Goal: Task Accomplishment & Management: Complete application form

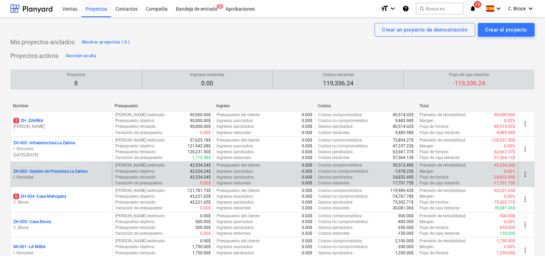
click at [58, 171] on p "ZH-003 - Gestion de Proyectos La Zahina" at bounding box center [50, 171] width 74 height 6
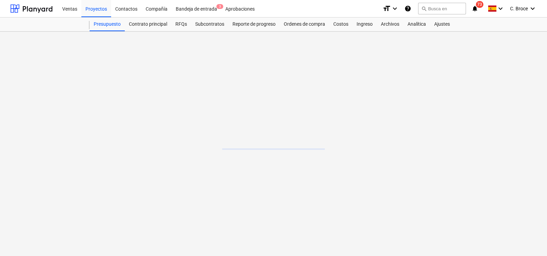
click at [58, 171] on main at bounding box center [273, 143] width 547 height 224
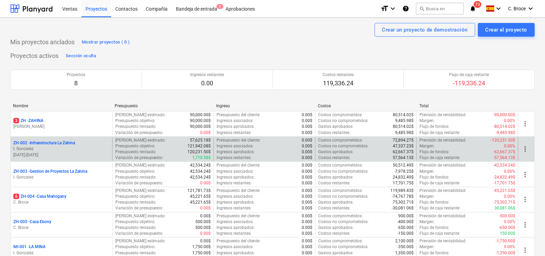
click at [50, 141] on p "ZH-002 - Infraestructura La Zahina" at bounding box center [44, 143] width 62 height 6
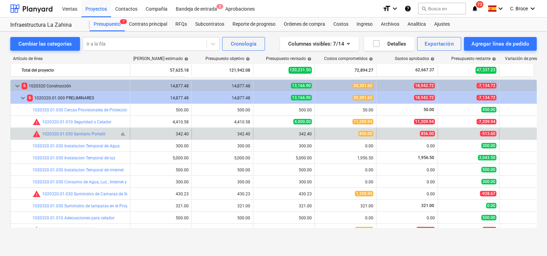
scroll to position [46, 0]
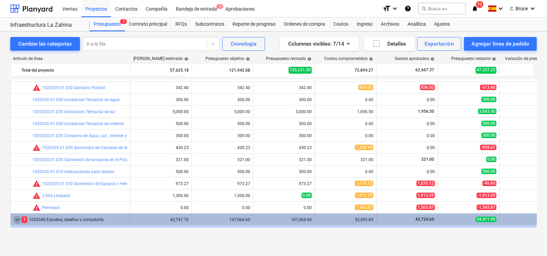
click at [17, 218] on span "keyboard_arrow_down" at bounding box center [17, 219] width 8 height 8
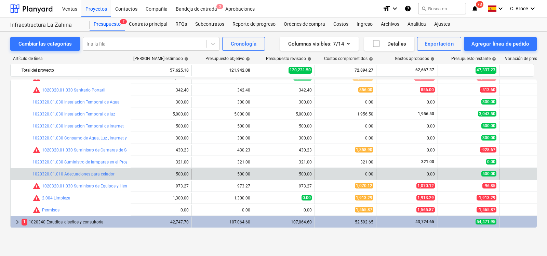
click at [72, 170] on div "bar_chart 1020320.01.010 Adecuaciones para celador" at bounding box center [79, 173] width 95 height 11
click at [73, 172] on div "bar_chart 1020320.01.010 Adecuaciones para celador" at bounding box center [79, 173] width 95 height 11
click at [73, 172] on link "1020320.01.010 Adecuaciones para celador" at bounding box center [73, 173] width 82 height 5
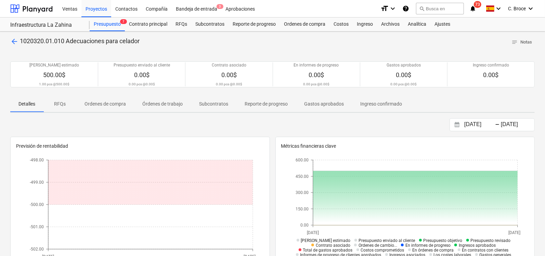
click at [214, 106] on p "Gastos aprobados" at bounding box center [324, 103] width 40 height 7
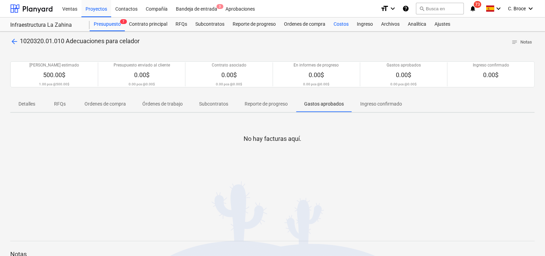
click at [214, 26] on div "Costos" at bounding box center [340, 24] width 23 height 14
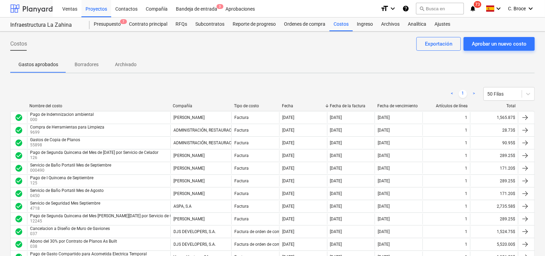
click at [35, 13] on div at bounding box center [31, 8] width 42 height 17
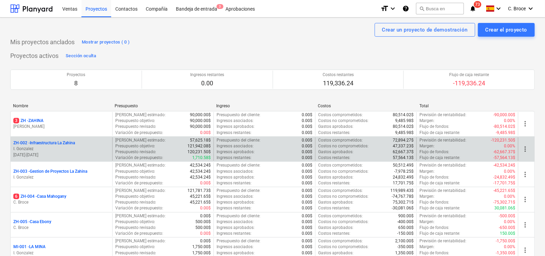
click at [45, 141] on p "ZH-002 - Infraestructura La Zahina" at bounding box center [44, 143] width 62 height 6
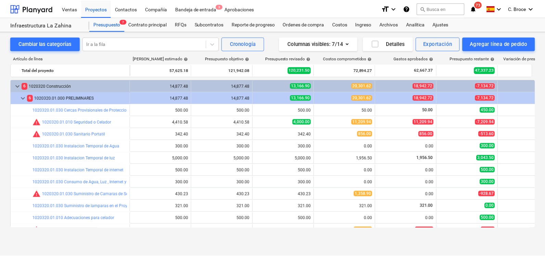
scroll to position [44, 0]
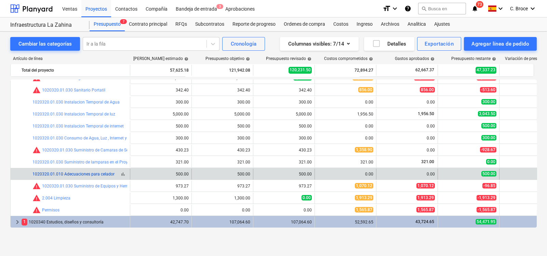
click at [87, 175] on link "1020320.01.010 Adecuaciones para celador" at bounding box center [73, 173] width 82 height 5
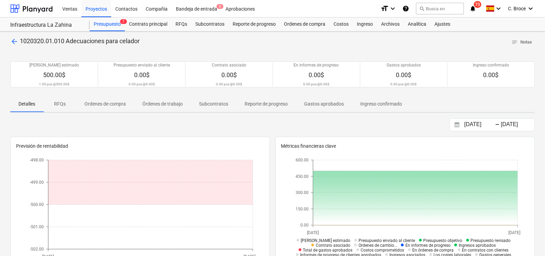
click at [209, 103] on p "Subcontratos" at bounding box center [213, 103] width 29 height 7
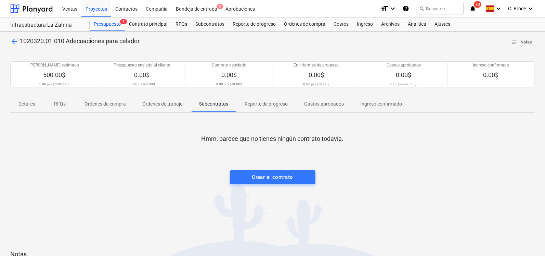
click at [214, 103] on p "Reporte de progreso" at bounding box center [266, 103] width 43 height 7
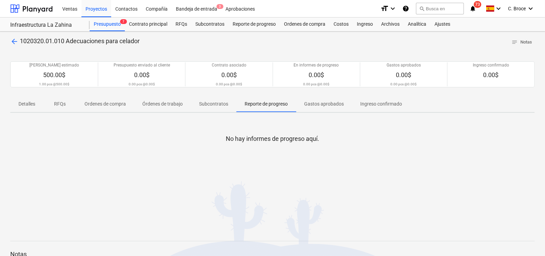
click at [214, 99] on span "Gastos aprobados" at bounding box center [324, 103] width 56 height 11
click at [214, 100] on span "Ingreso confirmado" at bounding box center [381, 103] width 58 height 11
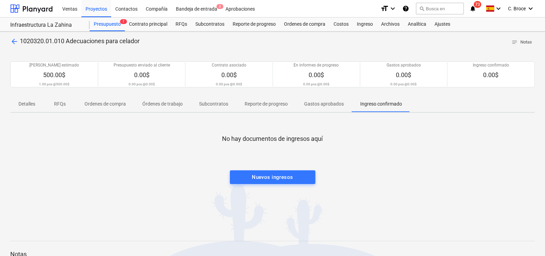
click at [171, 106] on p "Órdenes de trabajo" at bounding box center [162, 103] width 40 height 7
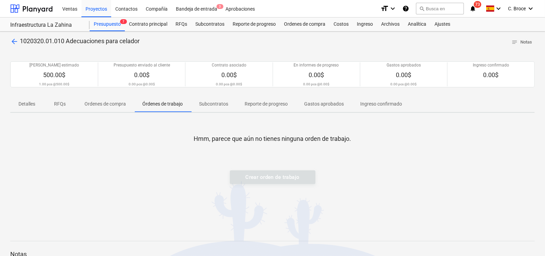
click at [214, 174] on div "Crear orden de trabajo" at bounding box center [273, 177] width 86 height 14
click at [214, 144] on div at bounding box center [272, 150] width 524 height 14
click at [214, 173] on div "Crear orden de trabajo" at bounding box center [273, 177] width 86 height 14
click at [214, 177] on div "Crear orden de trabajo" at bounding box center [273, 177] width 86 height 14
click at [214, 28] on div "Ordenes de compra" at bounding box center [305, 24] width 50 height 14
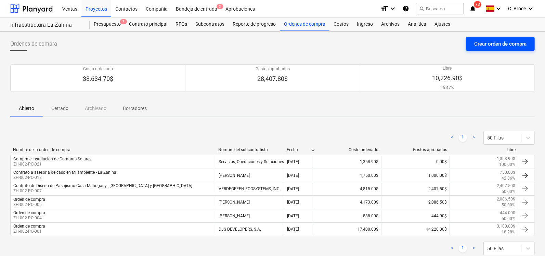
click at [214, 42] on div "Crear orden de compra" at bounding box center [500, 43] width 52 height 9
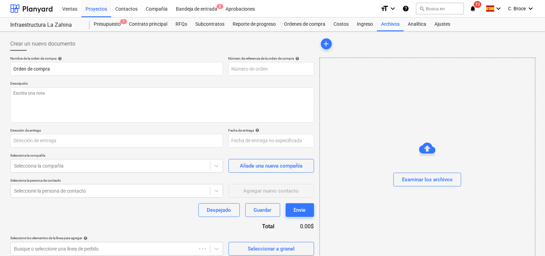
type textarea "x"
type input "[GEOGRAPHIC_DATA], [GEOGRAPHIC_DATA][PERSON_NAME], [GEOGRAPHIC_DATA], Corregimi…"
type textarea "x"
type input "ZH-002-PO-022"
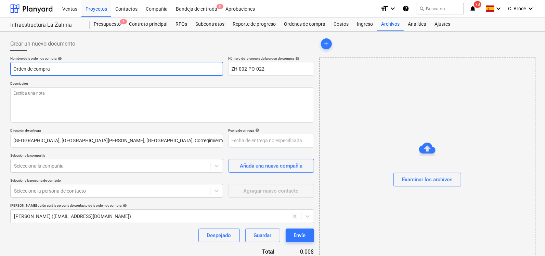
click at [132, 73] on input "Orden de compra" at bounding box center [116, 69] width 213 height 14
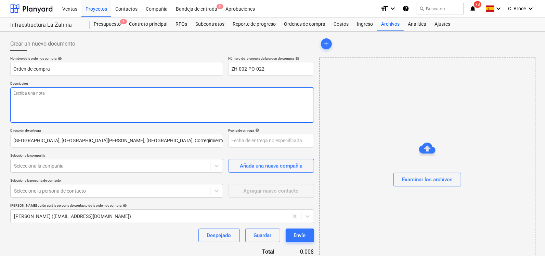
click at [116, 93] on textarea at bounding box center [162, 104] width 304 height 35
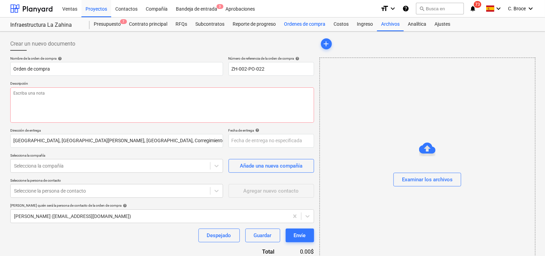
click at [214, 22] on div "Ordenes de compra" at bounding box center [305, 24] width 50 height 14
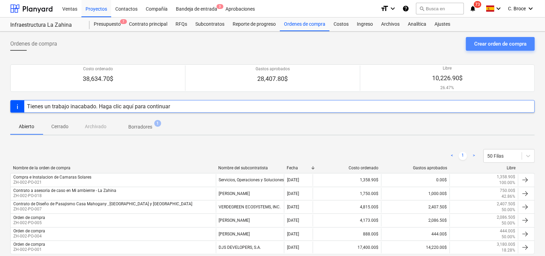
click at [214, 42] on div "Crear orden de compra" at bounding box center [500, 43] width 52 height 9
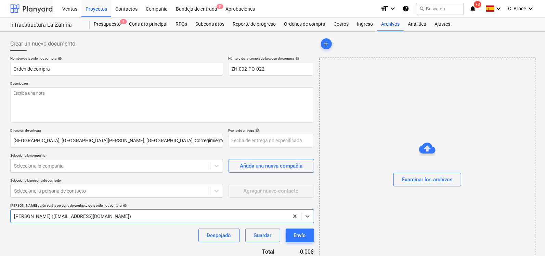
click at [28, 10] on div at bounding box center [31, 8] width 42 height 17
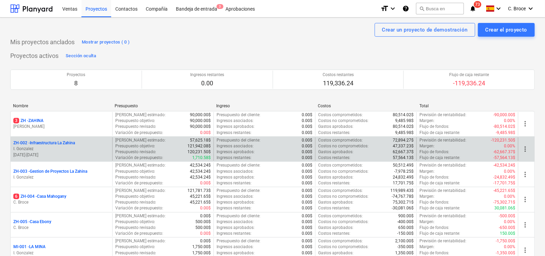
click at [53, 143] on p "ZH-002 - Infraestructura La Zahina" at bounding box center [44, 143] width 62 height 6
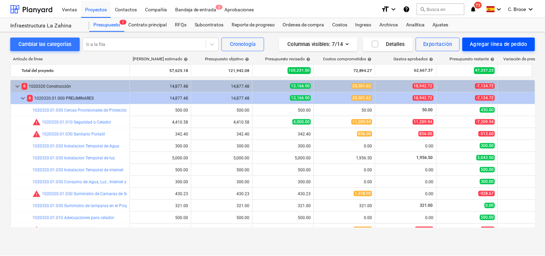
scroll to position [44, 0]
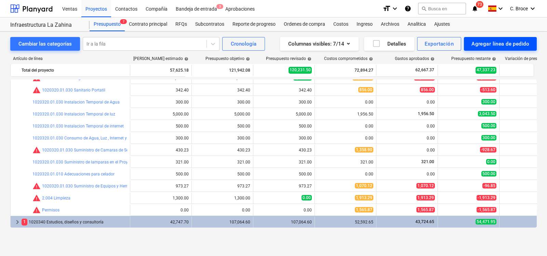
click at [214, 45] on div "Agregar línea de pedido" at bounding box center [501, 43] width 58 height 9
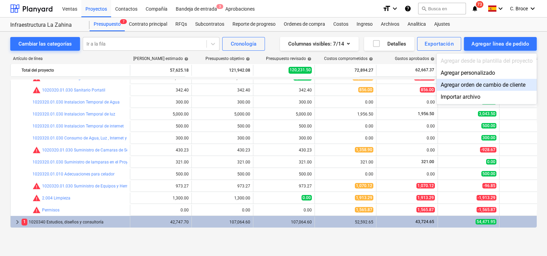
click at [94, 172] on div at bounding box center [273, 128] width 547 height 256
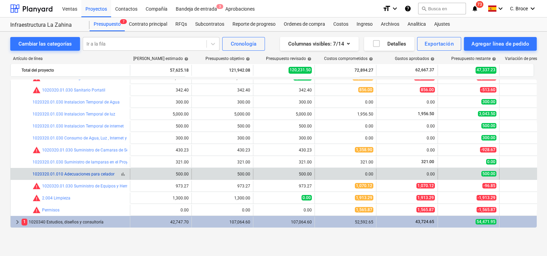
click at [94, 174] on link "1020320.01.010 Adecuaciones para celador" at bounding box center [73, 173] width 82 height 5
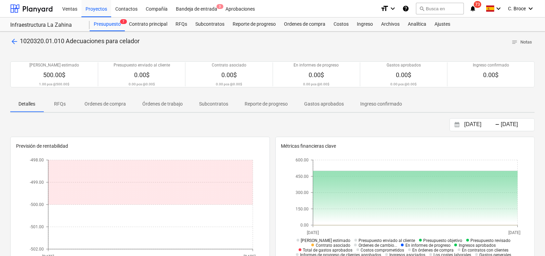
click at [99, 101] on p "Ordenes de compra" at bounding box center [104, 103] width 41 height 7
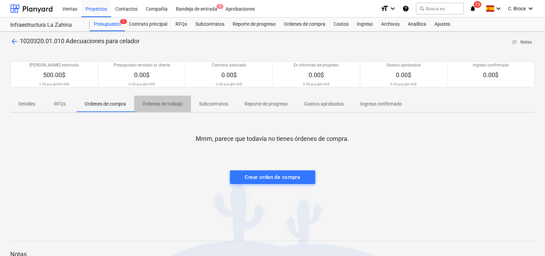
click at [149, 104] on p "Órdenes de trabajo" at bounding box center [162, 103] width 40 height 7
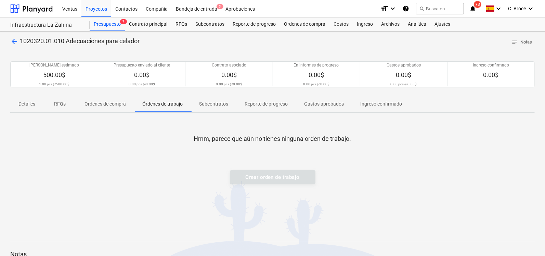
click at [214, 104] on p "Subcontratos" at bounding box center [213, 103] width 29 height 7
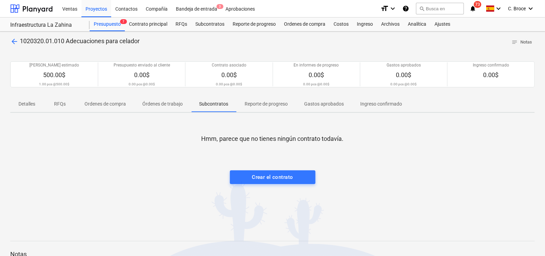
click at [214, 103] on p "Reporte de progreso" at bounding box center [266, 103] width 43 height 7
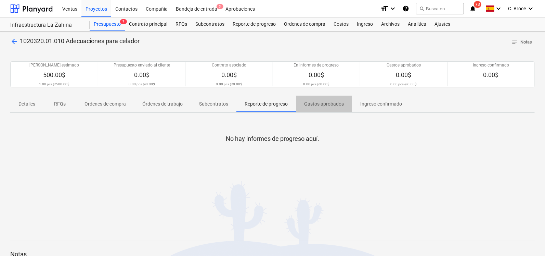
click at [214, 101] on span "Gastos aprobados" at bounding box center [324, 103] width 56 height 11
click at [214, 105] on p "Ingreso confirmado" at bounding box center [381, 103] width 42 height 7
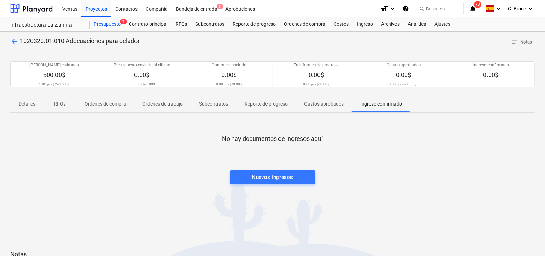
click at [144, 112] on div "Detalles RFQs Ordenes de compra Órdenes de trabajo Subcontratos Reporte de prog…" at bounding box center [272, 103] width 524 height 17
click at [150, 103] on p "Órdenes de trabajo" at bounding box center [162, 103] width 40 height 7
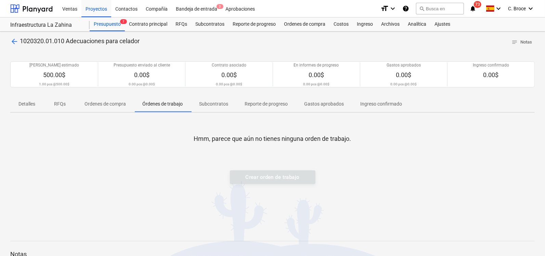
click at [119, 104] on p "Ordenes de compra" at bounding box center [104, 103] width 41 height 7
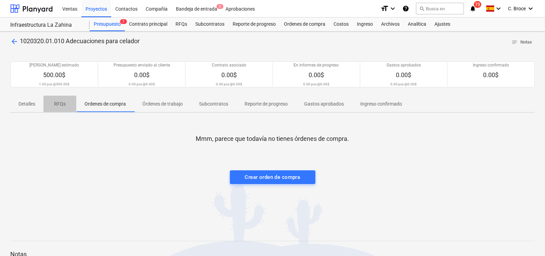
click at [54, 104] on p "RFQs" at bounding box center [60, 103] width 16 height 7
click at [44, 103] on span "RFQs" at bounding box center [59, 103] width 33 height 11
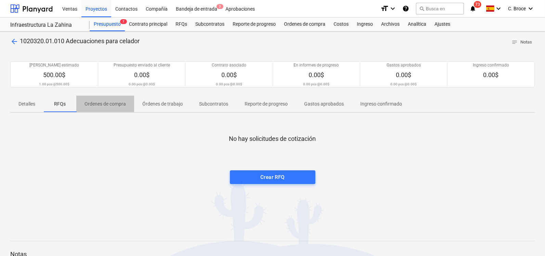
click at [97, 103] on p "Ordenes de compra" at bounding box center [104, 103] width 41 height 7
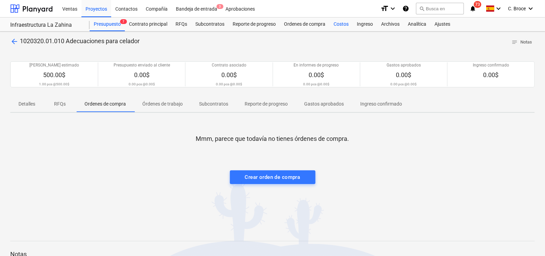
click at [214, 24] on div "Costos" at bounding box center [340, 24] width 23 height 14
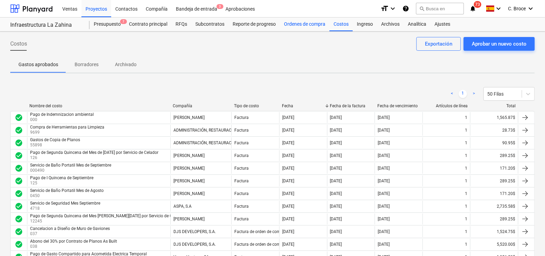
click at [214, 24] on div "Ordenes de compra" at bounding box center [305, 24] width 50 height 14
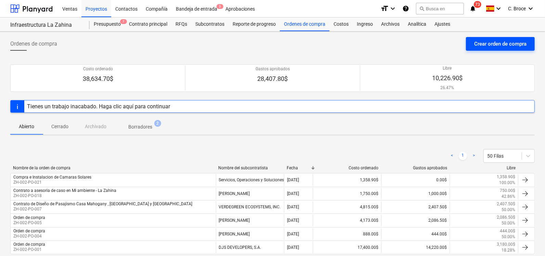
click at [214, 41] on div "Crear orden de compra" at bounding box center [500, 43] width 52 height 9
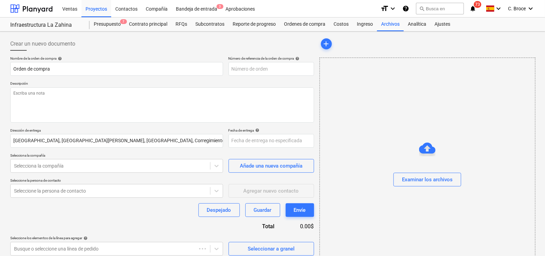
type textarea "x"
type input "ZH-002-PO-024"
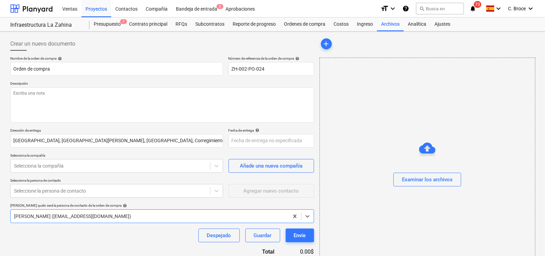
type textarea "x"
click at [214, 25] on div "Costos" at bounding box center [340, 24] width 23 height 14
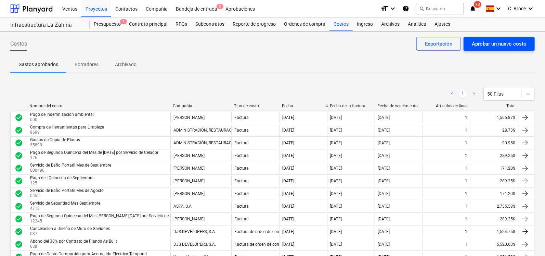
click at [214, 43] on div "Aprobar un nuevo costo" at bounding box center [499, 43] width 55 height 9
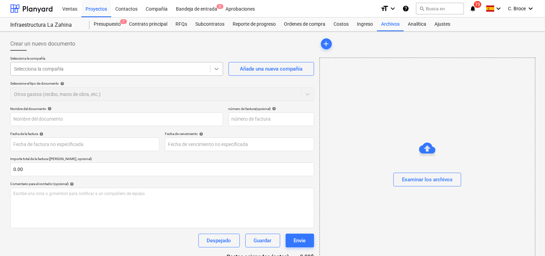
click at [214, 67] on div at bounding box center [216, 69] width 12 height 12
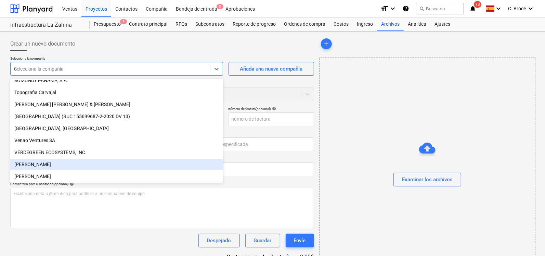
scroll to position [484, 0]
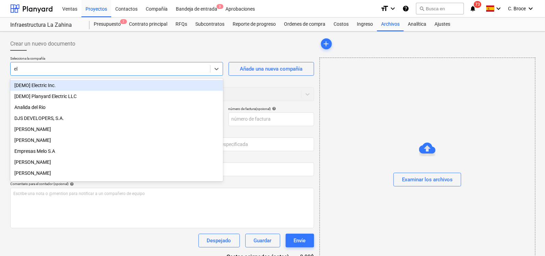
type input "ele"
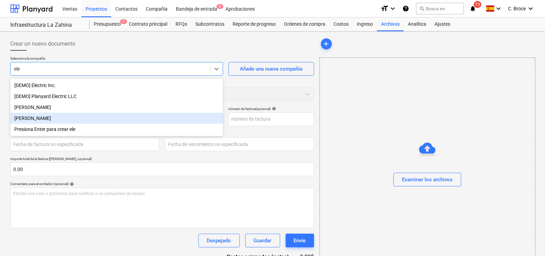
click at [112, 119] on div "[PERSON_NAME]" at bounding box center [116, 118] width 213 height 11
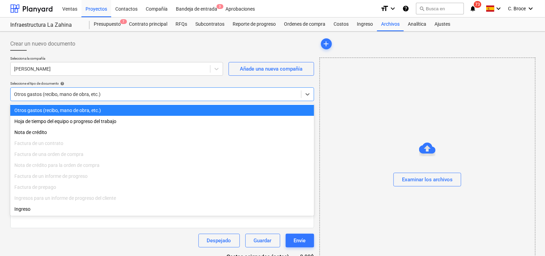
click at [129, 91] on div at bounding box center [156, 94] width 284 height 7
click at [100, 107] on div "Otros gastos (recibo, mano de obra, etc.)" at bounding box center [162, 110] width 304 height 11
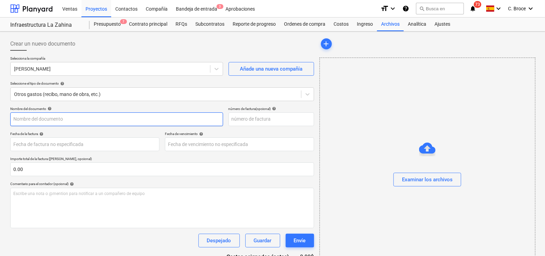
click at [57, 120] on input "text" at bounding box center [116, 119] width 213 height 14
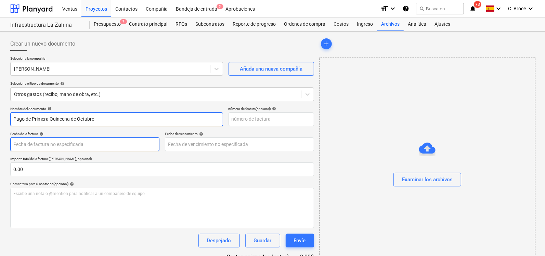
type input "Pago de Primera Quincena de Octubre"
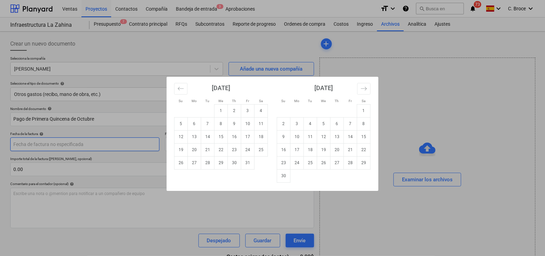
click at [65, 143] on body "Ventas Proyectos Contactos Compañía Bandeja de entrada 3 Aprobaciones format_si…" at bounding box center [272, 128] width 545 height 256
click at [214, 126] on td "10" at bounding box center [247, 123] width 13 height 13
type input "[DATE]"
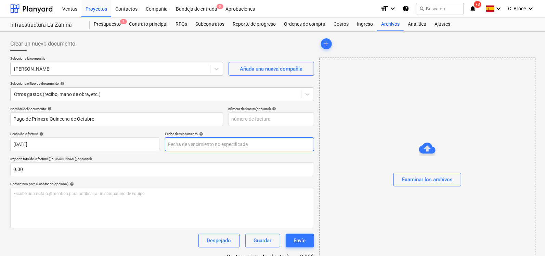
click at [207, 145] on body "Ventas Proyectos Contactos Compañía Bandeja de entrada 3 Aprobaciones format_si…" at bounding box center [272, 128] width 545 height 256
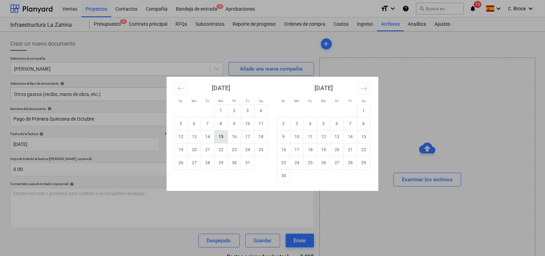
click at [214, 138] on td "15" at bounding box center [220, 136] width 13 height 13
type input "[DATE]"
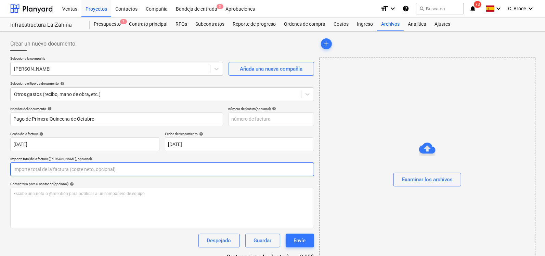
click at [26, 169] on input "text" at bounding box center [162, 169] width 304 height 14
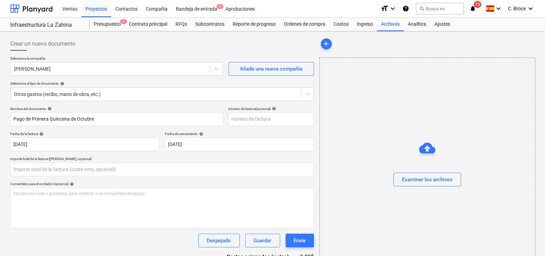
type input "0.00"
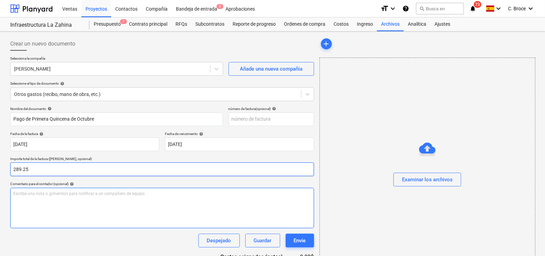
type input "289.25"
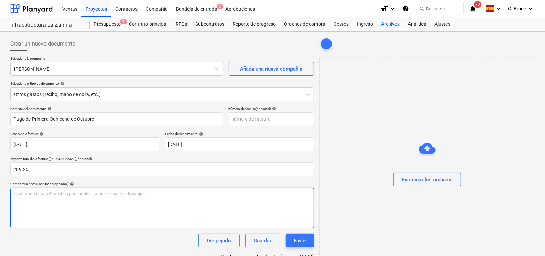
click at [45, 195] on p "Escribe una nota o @mention para notificar a un compañero de equipo ﻿" at bounding box center [162, 194] width 298 height 6
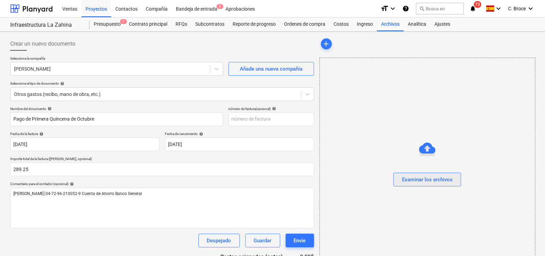
click at [214, 179] on div "Examinar los archivos" at bounding box center [427, 179] width 51 height 9
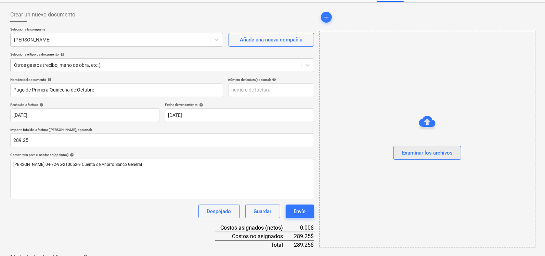
scroll to position [42, 0]
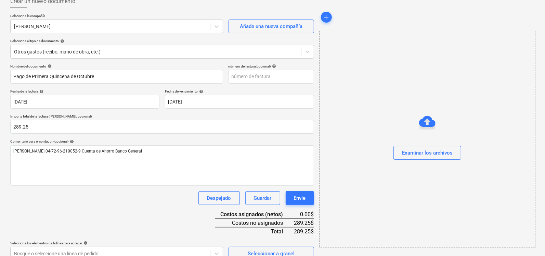
scroll to position [52, 0]
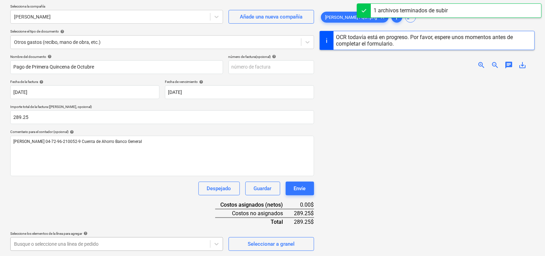
scroll to position [153, 0]
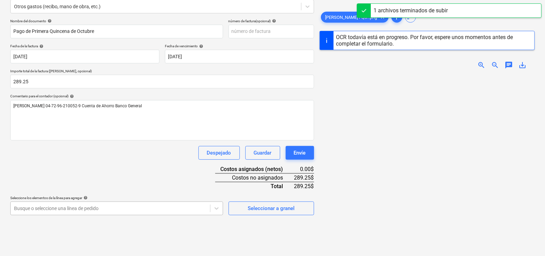
click at [164, 168] on body "Ventas Proyectos Contactos Compañía Bandeja de entrada 3 Aprobaciones format_si…" at bounding box center [272, 40] width 545 height 256
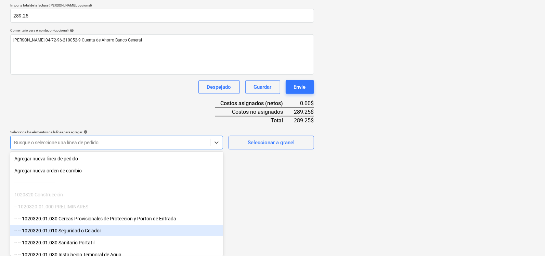
click at [112, 228] on div "-- -- 1020320.01.010 Seguridad o Celador" at bounding box center [116, 230] width 213 height 11
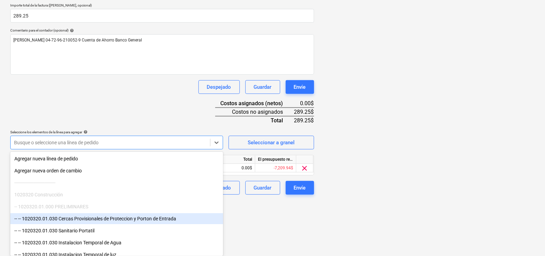
scroll to position [97, 0]
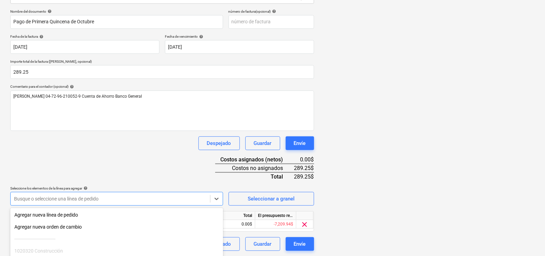
click at [214, 158] on html "Ventas Proyectos Contactos Compañía Bandeja de entrada 3 Aprobaciones format_si…" at bounding box center [272, 31] width 545 height 256
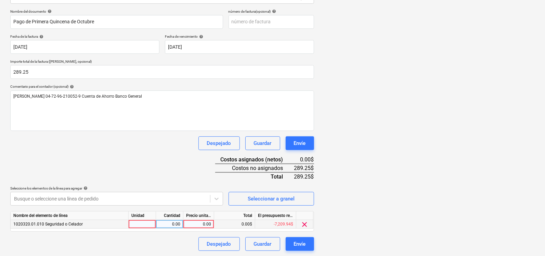
click at [175, 225] on div "0.00" at bounding box center [170, 224] width 22 height 9
type input "1"
click at [136, 225] on div at bounding box center [142, 224] width 27 height 9
type input "u"
click at [196, 221] on div "0.00" at bounding box center [198, 224] width 25 height 9
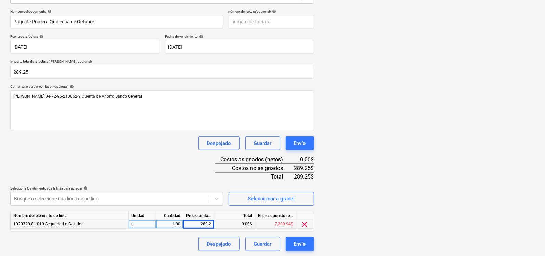
type input "289.25"
click at [214, 217] on div "El presupuesto revisado que queda" at bounding box center [275, 215] width 41 height 9
drag, startPoint x: 296, startPoint y: 244, endPoint x: 287, endPoint y: 61, distance: 183.2
click at [214, 61] on div "Nombre del documento help Pago de Primera Quincena de Octubre número de factura…" at bounding box center [162, 129] width 304 height 241
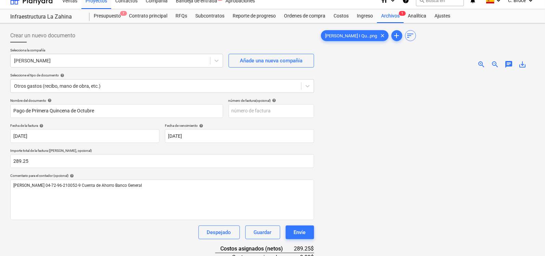
scroll to position [2, 0]
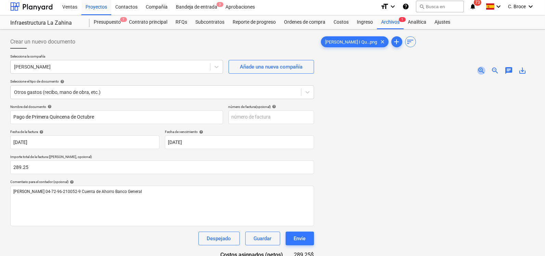
click at [214, 70] on span "zoom_in" at bounding box center [481, 70] width 8 height 8
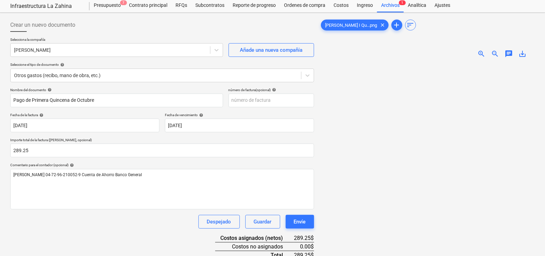
scroll to position [0, 0]
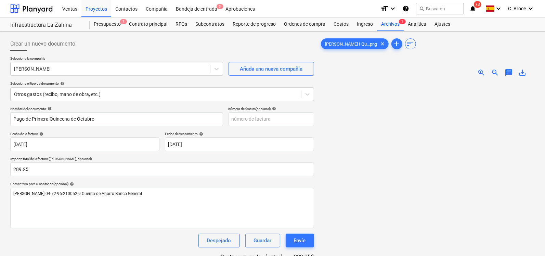
drag, startPoint x: 534, startPoint y: 166, endPoint x: 532, endPoint y: 148, distance: 18.3
click at [214, 148] on div "[PERSON_NAME] I Qu...png clear add sort zoom_in zoom_out chat 0 save_alt" at bounding box center [427, 192] width 221 height 316
click at [214, 113] on input "text" at bounding box center [272, 119] width 86 height 14
type input "127"
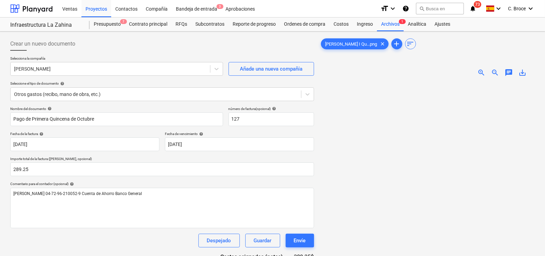
click at [214, 109] on div "[PERSON_NAME] I Qu...png clear add sort zoom_in zoom_out chat 0 save_alt" at bounding box center [427, 192] width 221 height 316
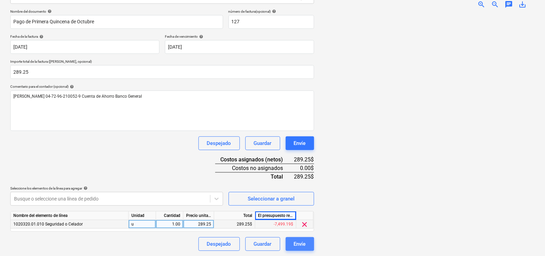
click at [214, 246] on div "Envíe" at bounding box center [300, 243] width 12 height 9
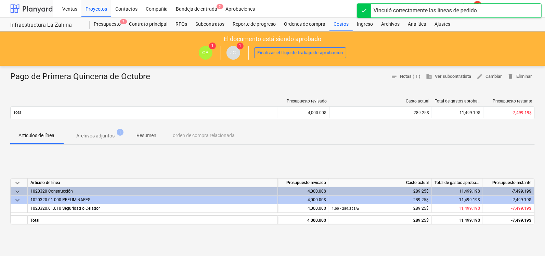
click at [36, 8] on div at bounding box center [31, 8] width 42 height 17
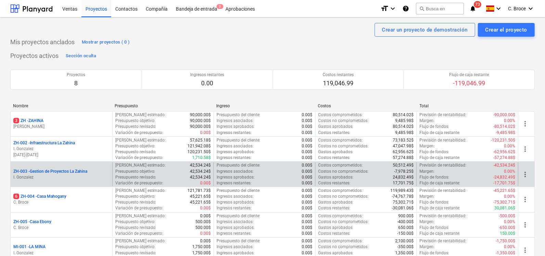
click at [50, 170] on p "ZH-003 - Gestion de Proyectos La Zahina" at bounding box center [50, 171] width 74 height 6
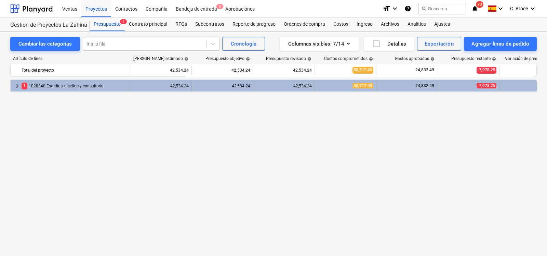
click at [77, 83] on div "1 1020340 Estudios, diseños y consultoría" at bounding box center [75, 85] width 106 height 11
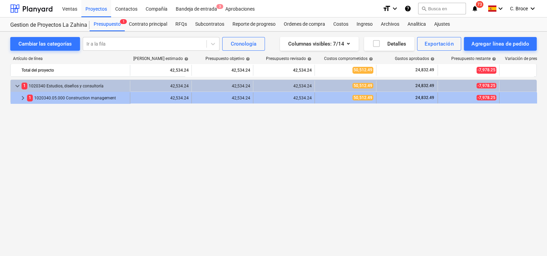
click at [77, 95] on div "1 1020340.05.000 Construction management" at bounding box center [77, 97] width 100 height 11
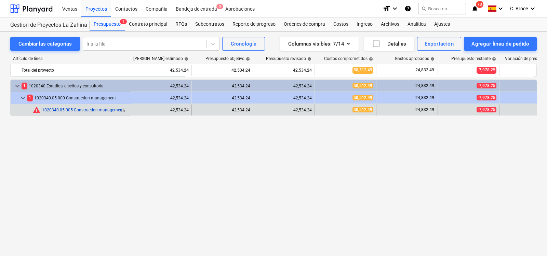
click at [96, 108] on link "1020340.05.005 Construction management" at bounding box center [83, 109] width 82 height 5
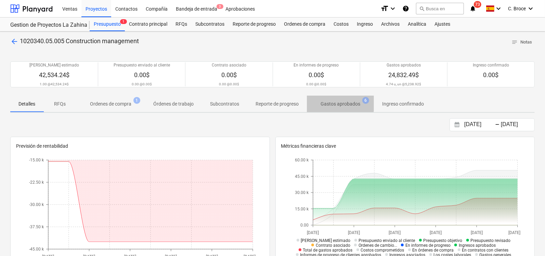
click at [214, 102] on p "Gastos aprobados" at bounding box center [341, 103] width 40 height 7
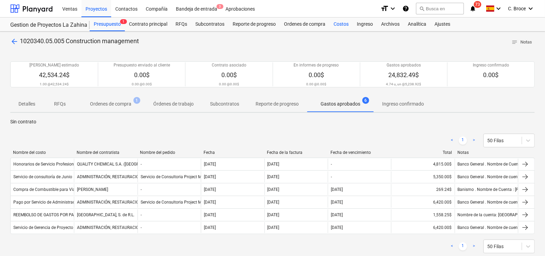
click at [214, 25] on div "Costos" at bounding box center [340, 24] width 23 height 14
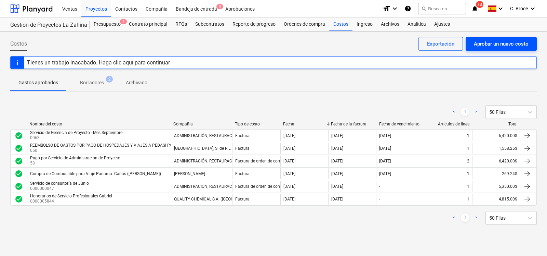
click at [214, 40] on div "Aprobar un nuevo costo" at bounding box center [501, 43] width 55 height 9
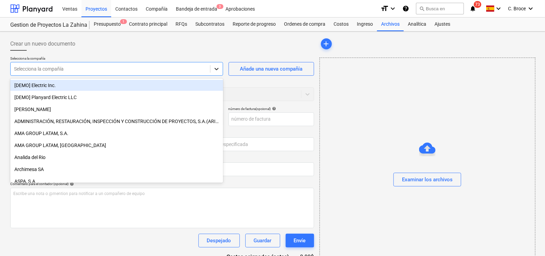
click at [214, 68] on icon at bounding box center [216, 69] width 4 height 2
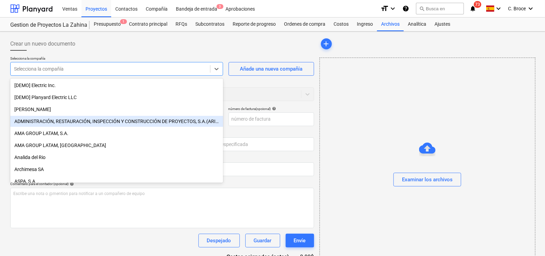
click at [154, 122] on div "ADMINISTRACIÓN, RESTAURACIÓN, INSPECCIÓN Y CONSTRUCCIÓN DE PROYECTOS, S.A.(ARIC…" at bounding box center [116, 121] width 213 height 11
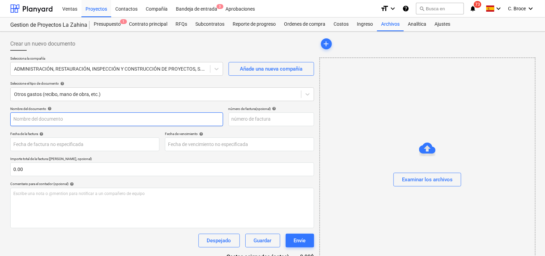
click at [51, 117] on input "text" at bounding box center [116, 119] width 213 height 14
drag, startPoint x: 96, startPoint y: 118, endPoint x: 125, endPoint y: 116, distance: 28.8
click at [125, 116] on input "Servicio de ge" at bounding box center [116, 119] width 213 height 14
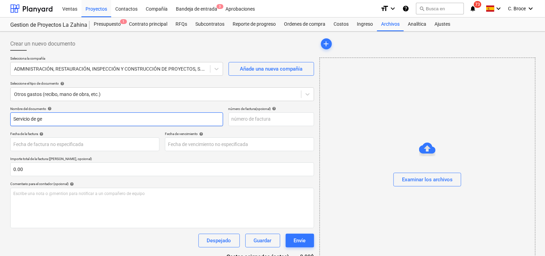
click at [121, 117] on input "Servicio de ge" at bounding box center [116, 119] width 213 height 14
type input "Servicio de Gerencia de Proyecto Mes de Octubre"
click at [214, 114] on input "text" at bounding box center [272, 119] width 86 height 14
click at [214, 117] on input "text" at bounding box center [272, 119] width 86 height 14
click at [214, 133] on div "Fecha de vencimiento help" at bounding box center [239, 133] width 149 height 4
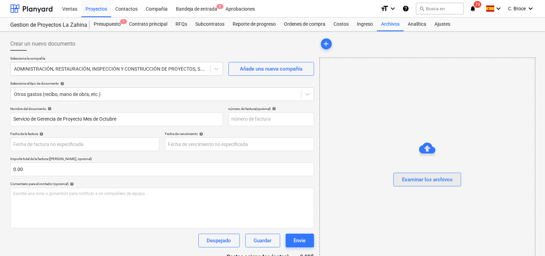
click at [214, 172] on button "Examinar los archivos" at bounding box center [427, 179] width 68 height 14
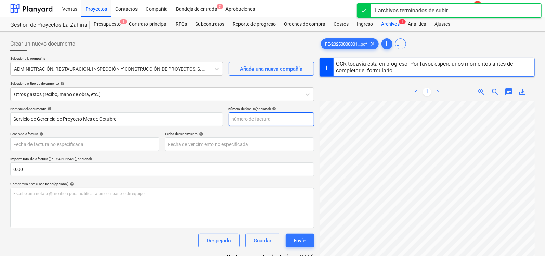
click at [214, 119] on input "text" at bounding box center [272, 119] width 86 height 14
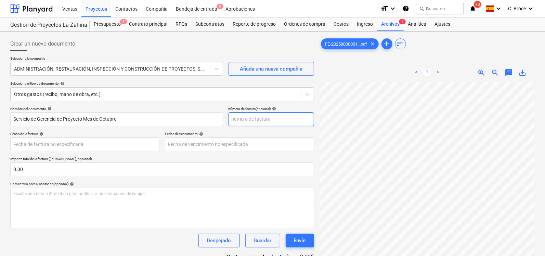
click at [214, 119] on input "text" at bounding box center [272, 119] width 86 height 14
type input "69"
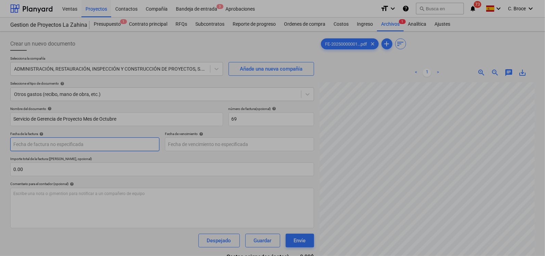
click at [41, 148] on body "Ventas Proyectos Contactos Compañía Bandeja de entrada 3 Aprobaciones format_si…" at bounding box center [272, 128] width 545 height 256
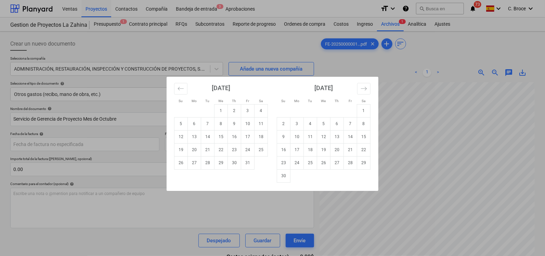
click at [214, 121] on div "Su Mo Tu We Th Fr Sa Su Mo Tu We Th Fr Sa [DATE] 1 2 3 4 5 6 7 8 9 10 11 12 13 …" at bounding box center [272, 128] width 545 height 256
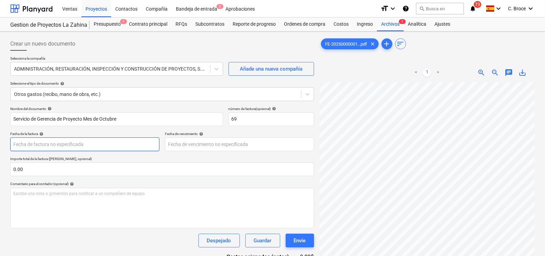
click at [84, 141] on body "Ventas Proyectos Contactos Compañía Bandeja de entrada 3 Aprobaciones format_si…" at bounding box center [272, 128] width 545 height 256
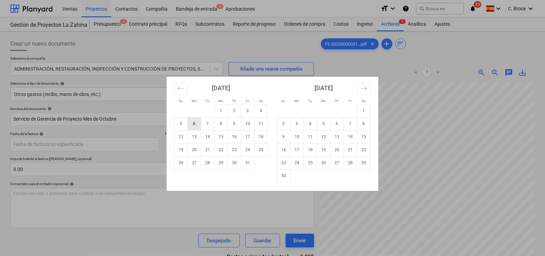
click at [191, 124] on td "6" at bounding box center [194, 123] width 13 height 13
type input "[DATE]"
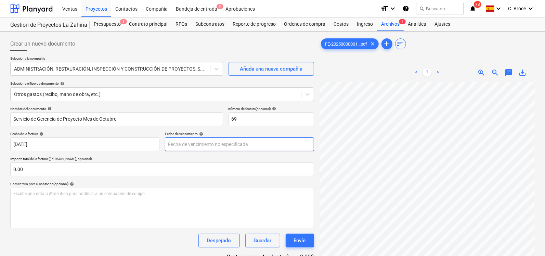
click at [199, 141] on body "Ventas Proyectos Contactos Compañía Bandeja de entrada 3 Aprobaciones format_si…" at bounding box center [272, 128] width 545 height 256
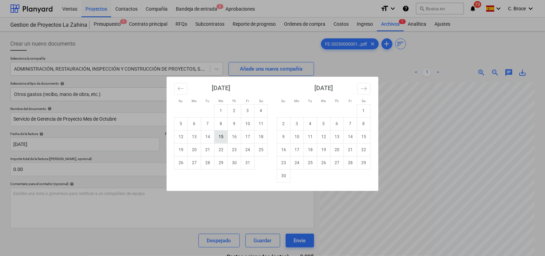
click at [214, 135] on td "15" at bounding box center [220, 136] width 13 height 13
type input "[DATE]"
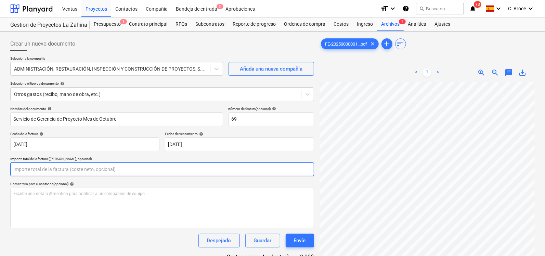
click at [72, 170] on input "text" at bounding box center [162, 169] width 304 height 14
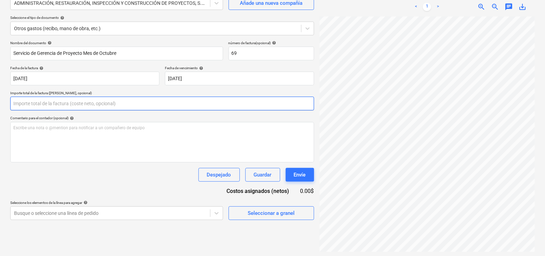
scroll to position [67, 0]
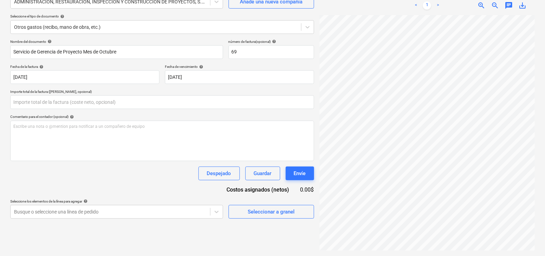
type input "0.00"
drag, startPoint x: 423, startPoint y: 252, endPoint x: 429, endPoint y: 249, distance: 7.2
click at [214, 249] on div "FE-20250000001...pdf clear add sort < 1 > zoom_in zoom_out chat 0 save_alt" at bounding box center [427, 110] width 221 height 287
click at [56, 100] on input "text" at bounding box center [162, 102] width 304 height 14
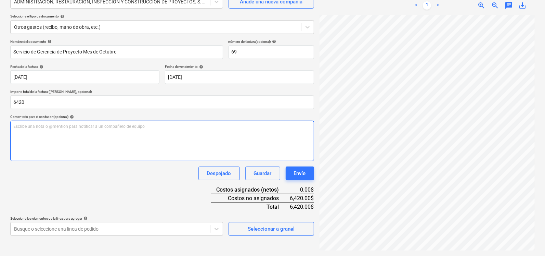
type input "6,420.00"
click at [41, 131] on div "Escribe una nota o @mention para notificar a un compañero de equipo ﻿" at bounding box center [162, 140] width 304 height 40
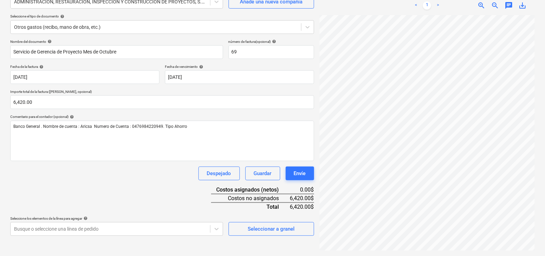
click at [150, 178] on div "Despejado Guardar Envíe" at bounding box center [162, 173] width 304 height 14
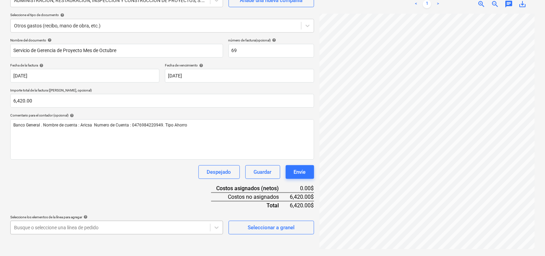
click at [195, 187] on body "Ventas Proyectos Contactos Compañía Bandeja de entrada 3 Aprobaciones format_si…" at bounding box center [272, 60] width 545 height 256
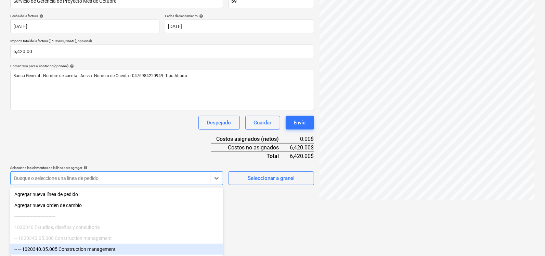
click at [94, 246] on div "-- -- 1020340.05.005 Construction management" at bounding box center [116, 248] width 213 height 11
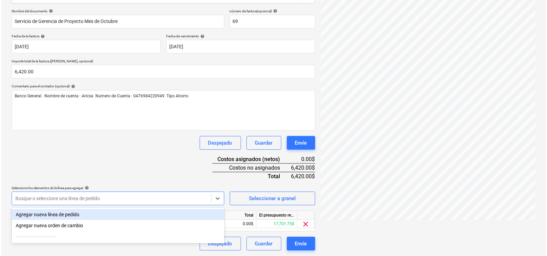
scroll to position [97, 0]
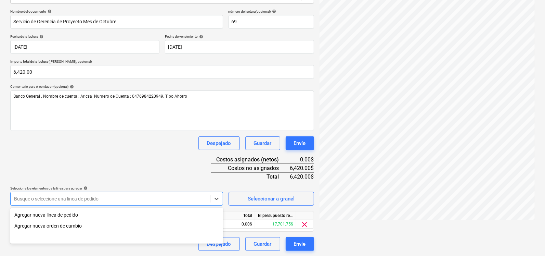
click at [214, 213] on div "El presupuesto revisado que queda" at bounding box center [275, 215] width 41 height 9
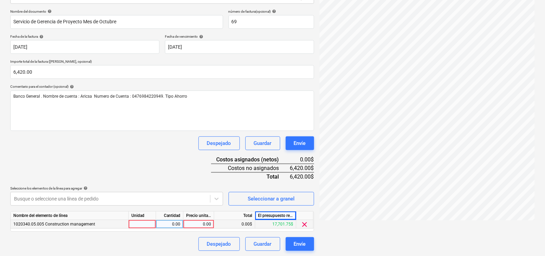
click at [148, 224] on div at bounding box center [142, 224] width 27 height 9
type input "u"
click at [181, 224] on div "0.00" at bounding box center [169, 224] width 27 height 9
type input "1"
click at [195, 224] on div "0.00" at bounding box center [198, 224] width 25 height 9
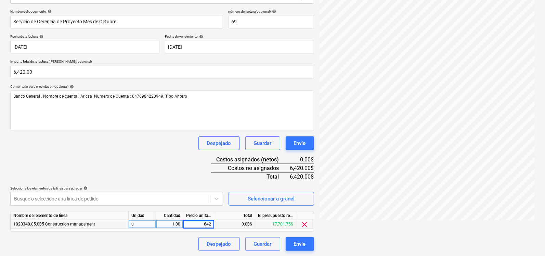
type input "6420"
click at [192, 164] on div "Nombre del documento help Servicio de Gerencia de Proyecto Mes de Octubre númer…" at bounding box center [162, 129] width 304 height 241
click at [214, 243] on div "Envíe" at bounding box center [300, 243] width 12 height 9
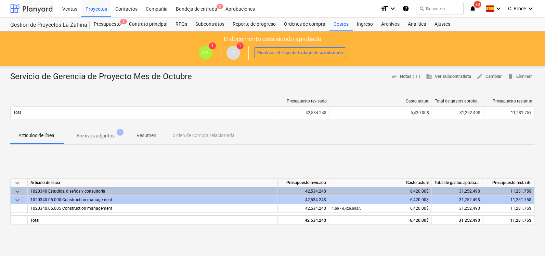
click at [40, 8] on div at bounding box center [31, 8] width 42 height 17
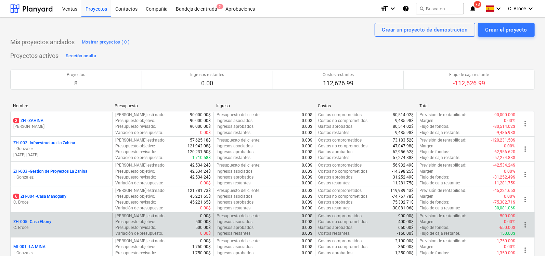
click at [42, 220] on p "ZH-005 - [GEOGRAPHIC_DATA]" at bounding box center [32, 222] width 38 height 6
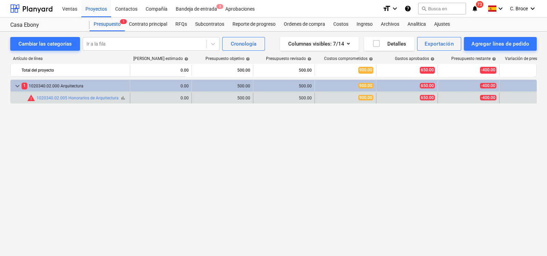
click at [90, 101] on div "warning 1020340.02.005 Honorarios de Arquitectura" at bounding box center [73, 98] width 92 height 8
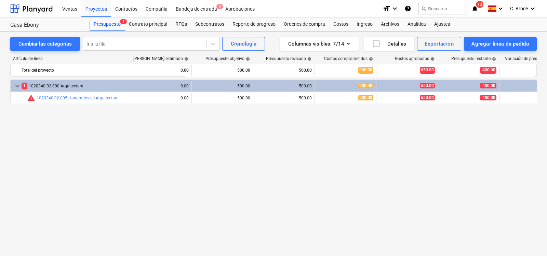
drag, startPoint x: 90, startPoint y: 101, endPoint x: 34, endPoint y: 136, distance: 66.1
click at [34, 136] on div "keyboard_arrow_down 1 1020340.02.000 Arquitectura 0.00 500.00 500.00 900.00 650…" at bounding box center [273, 153] width 527 height 148
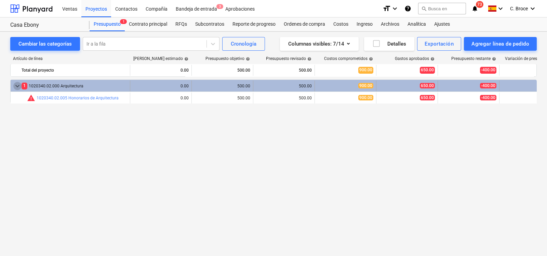
click at [18, 86] on span "keyboard_arrow_down" at bounding box center [17, 86] width 8 height 8
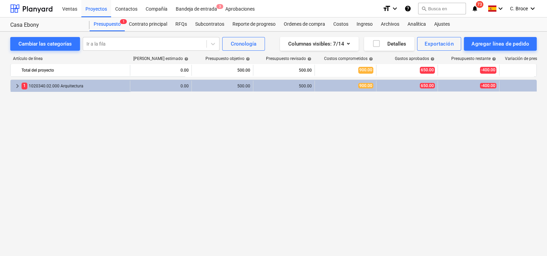
click at [18, 86] on span "keyboard_arrow_right" at bounding box center [17, 86] width 8 height 8
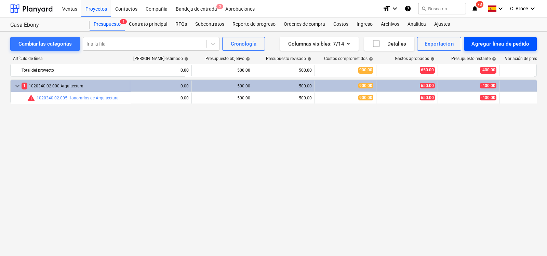
click at [214, 43] on div "Agregar línea de pedido" at bounding box center [501, 43] width 58 height 9
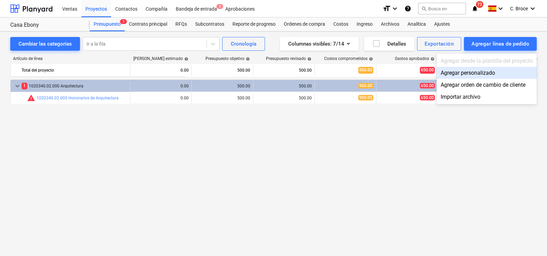
click at [214, 75] on div "Agregar personalizado" at bounding box center [487, 73] width 100 height 12
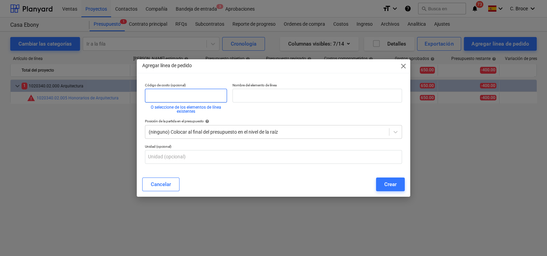
click at [176, 95] on input "text" at bounding box center [186, 96] width 82 height 14
click at [179, 111] on button "O seleccione de los elementos de línea existentes" at bounding box center [186, 109] width 82 height 8
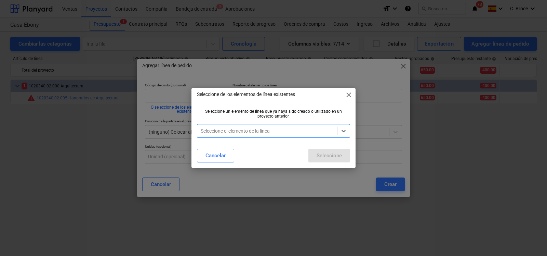
click at [214, 131] on div at bounding box center [267, 130] width 133 height 7
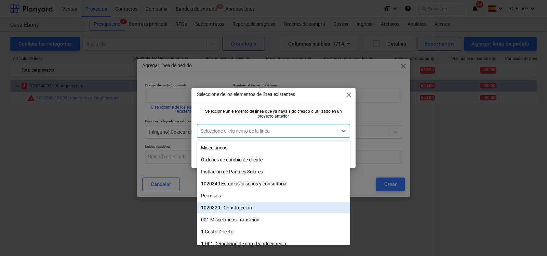
click at [214, 205] on div "1020320 - Construcción" at bounding box center [273, 207] width 153 height 11
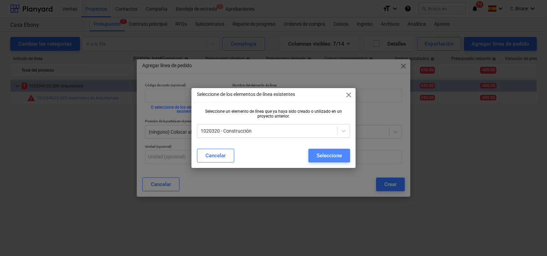
click at [214, 151] on button "Seleccione" at bounding box center [330, 155] width 42 height 14
type input "1020320 - Construcción"
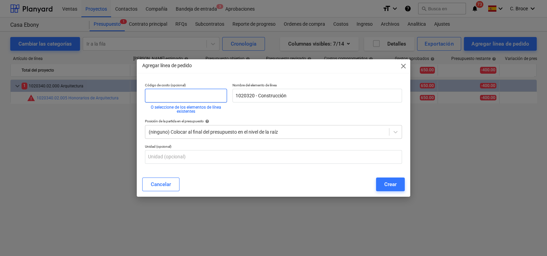
click at [186, 99] on input "text" at bounding box center [186, 96] width 82 height 14
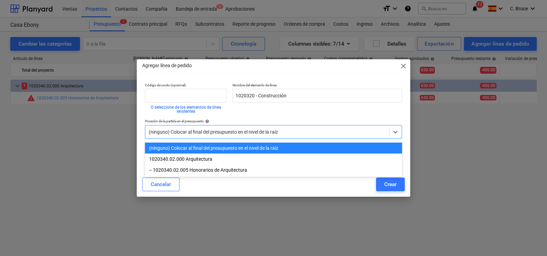
click at [192, 131] on div at bounding box center [267, 131] width 237 height 7
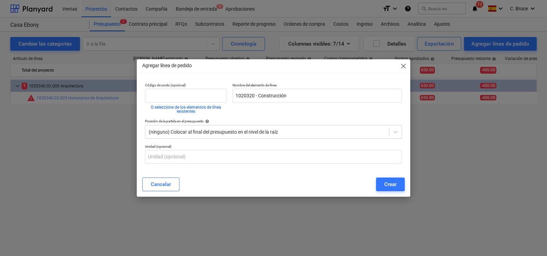
click at [190, 188] on div "Cancelar Crear" at bounding box center [273, 184] width 263 height 14
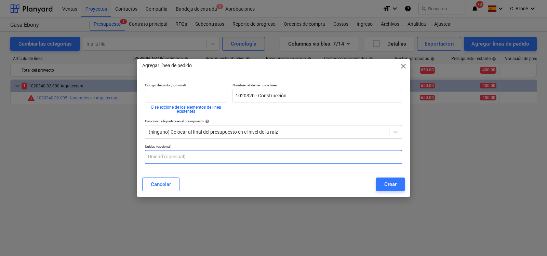
click at [190, 155] on input "text" at bounding box center [273, 157] width 257 height 14
type input "Unidad"
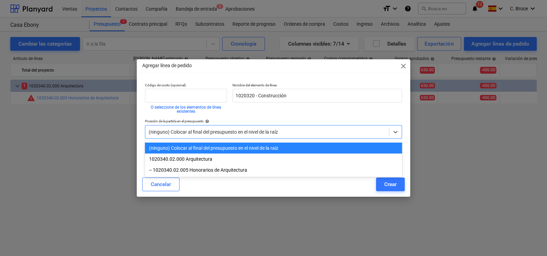
click at [211, 130] on div at bounding box center [267, 131] width 237 height 7
click at [212, 152] on div "(ninguno) Colocar al final del presupuesto en el nivel de la raíz" at bounding box center [273, 147] width 257 height 11
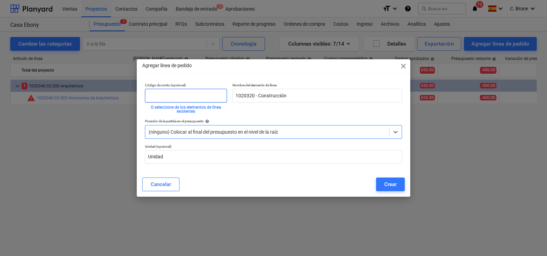
click at [207, 93] on input "text" at bounding box center [186, 96] width 82 height 14
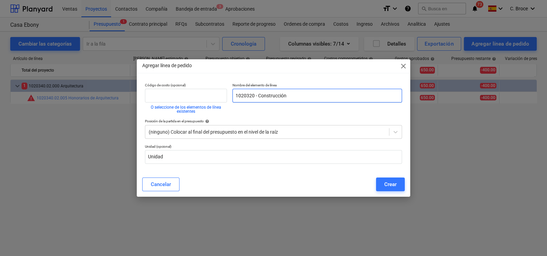
click at [214, 96] on input "1020320 - Construcción" at bounding box center [318, 96] width 170 height 14
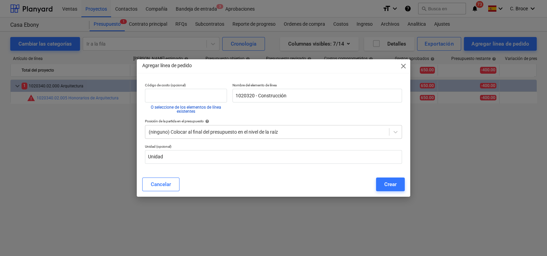
click at [186, 107] on button "O seleccione de los elementos de línea existentes" at bounding box center [186, 109] width 82 height 8
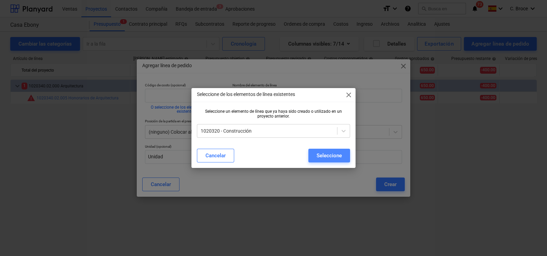
click at [214, 153] on div "Seleccione" at bounding box center [329, 155] width 25 height 9
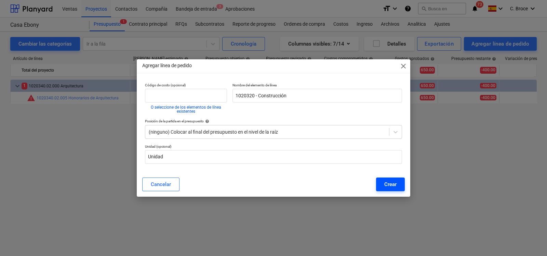
click at [214, 188] on div "Crear" at bounding box center [390, 184] width 12 height 9
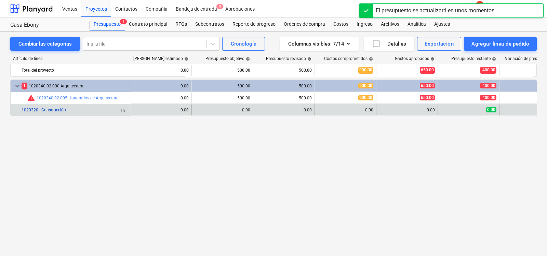
click at [58, 111] on link "1020320 - Construcción" at bounding box center [44, 109] width 44 height 5
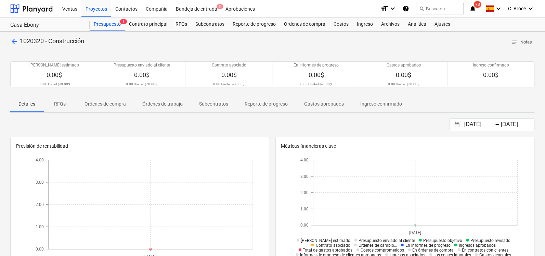
click at [117, 107] on p "Ordenes de compra" at bounding box center [104, 103] width 41 height 7
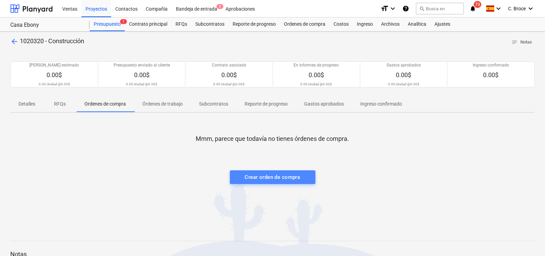
click at [214, 180] on div "Crear orden de compra" at bounding box center [272, 176] width 55 height 9
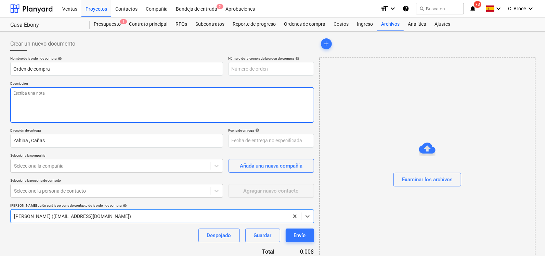
type textarea "x"
type input "ZH-005-PO-003"
click at [86, 102] on textarea at bounding box center [162, 104] width 304 height 35
type textarea "x"
type textarea "C"
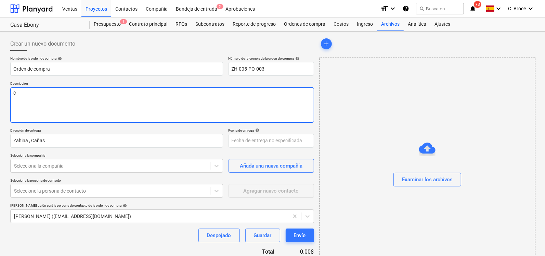
type textarea "x"
type textarea "Co"
type textarea "x"
type textarea "Con"
type textarea "x"
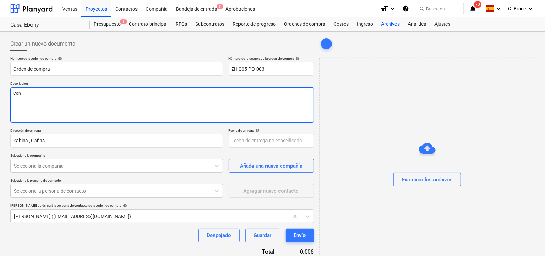
type textarea "Cont"
type textarea "x"
type textarea "Contr"
type textarea "x"
type textarea "Contra"
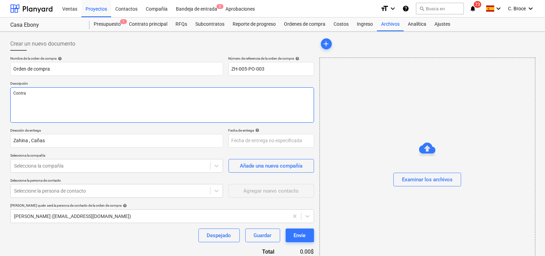
type textarea "x"
type textarea "Contrat"
type textarea "x"
type textarea "Contrato"
type textarea "x"
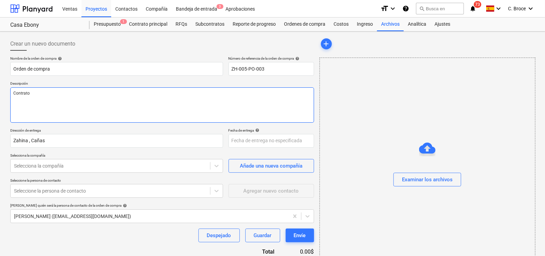
type textarea "Contrato"
type textarea "x"
type textarea "Contrato de"
type textarea "x"
type textarea "Contrato de"
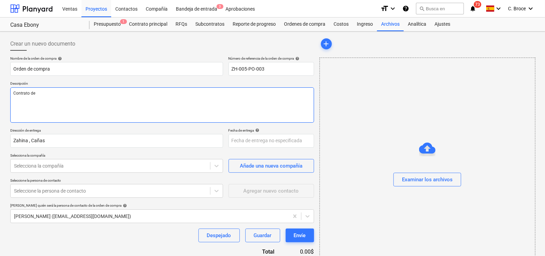
type textarea "x"
type textarea "Contrato de T"
type textarea "x"
type textarea "Contrato de Tr"
type textarea "x"
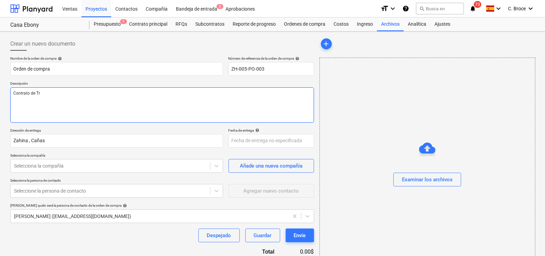
type textarea "Contrato de Tra"
type textarea "x"
type textarea "Contrato de Trab"
type textarea "x"
type textarea "Contrato de Trabaj"
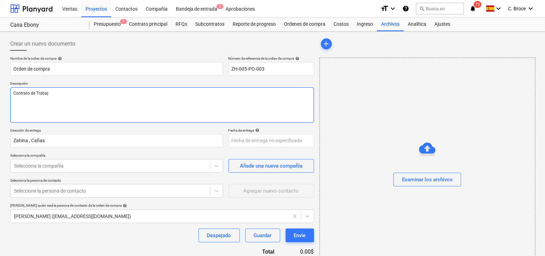
type textarea "x"
type textarea "Contrato de Trabajo"
type textarea "x"
type textarea "Contrato de Trabajo"
type textarea "x"
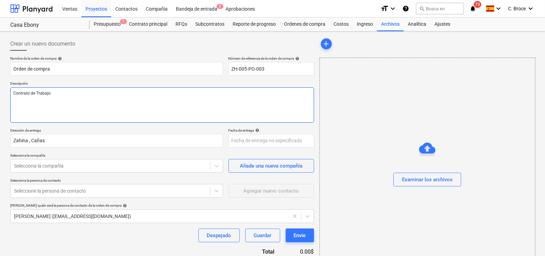
type textarea "Contrato de Trabajo p"
type textarea "x"
type textarea "Contrato de Trabajo pa"
type textarea "x"
type textarea "Contrato de Trabajo par"
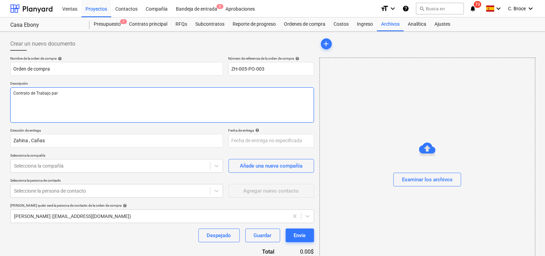
type textarea "x"
type textarea "Contrato de Trabajo para"
type textarea "x"
type textarea "Contrato de Trabajo para"
type textarea "x"
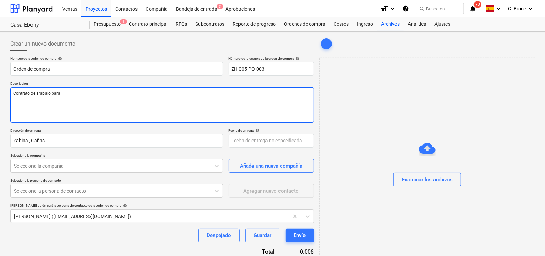
type textarea "Contrato de Trabajo para R"
type textarea "x"
type textarea "Contrato de Trabajo para Re"
type textarea "x"
type textarea "Contrato de Trabajo para Rem"
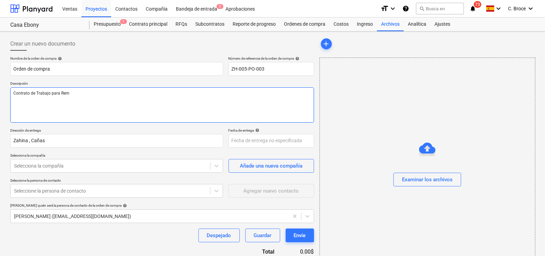
type textarea "x"
type textarea "Contrato de Trabajo para Remod"
type textarea "x"
type textarea "Contrato de Trabajo para Remode"
type textarea "x"
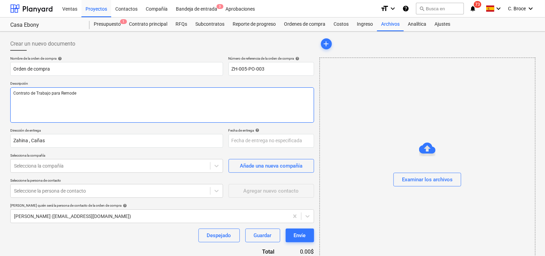
type textarea "Contrato de Trabajo para Remodel"
type textarea "x"
type textarea "Contrato de Trabajo para Remodela"
type textarea "x"
type textarea "Contrato de Trabajo para Remodelac"
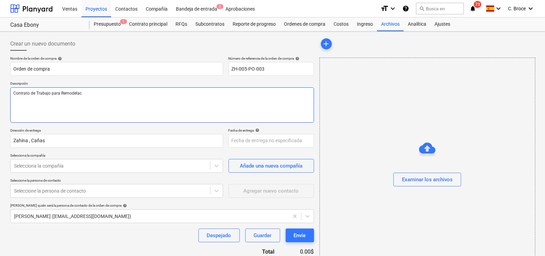
type textarea "x"
type textarea "Contrato de Trabajo para Remodelaci"
type textarea "x"
type textarea "Contrato de Trabajo para Remodelacio"
type textarea "x"
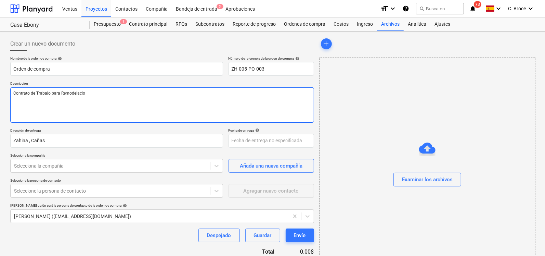
type textarea "Contrato de Trabajo para Remodelacion"
type textarea "x"
type textarea "Contrato de Trabajo para Remodelacion"
type textarea "x"
type textarea "Contrato de Trabajo para Remodelacion"
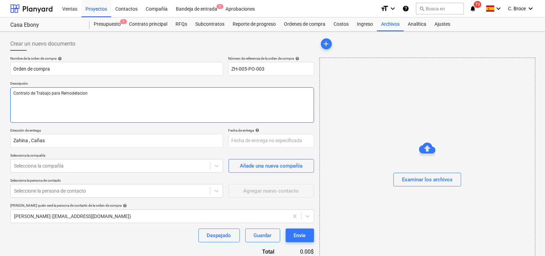
type textarea "x"
type textarea "Contrato de Trabajo para Remodelacio"
type textarea "x"
type textarea "Contrato de Trabajo para Remodelaci"
type textarea "x"
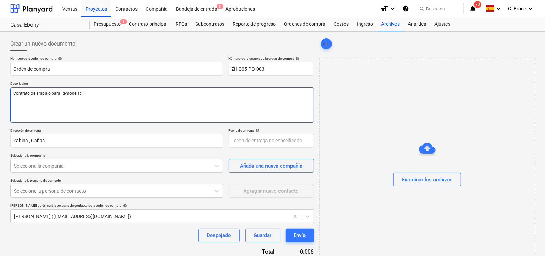
type textarea "Contrato de Trabajo para Remodelac"
type textarea "x"
type textarea "Contrato de Trabajo para Remodela"
type textarea "x"
type textarea "Contrato de Trabajo para Remodel"
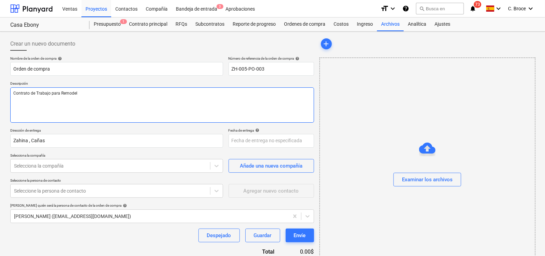
type textarea "x"
type textarea "Contrato de Trabajo para Remode"
type textarea "x"
type textarea "Contrato de Trabajo para Remo"
type textarea "x"
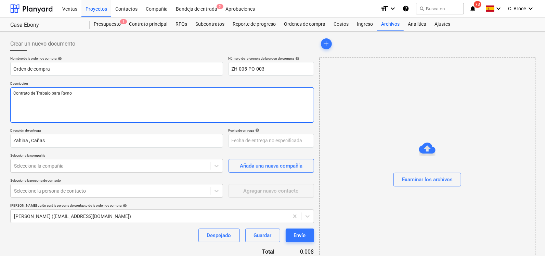
type textarea "Contrato de Trabajo para Rem"
type textarea "x"
type textarea "Contrato de Trabajo para Re"
type textarea "x"
type textarea "Contrato de Trabajo para R"
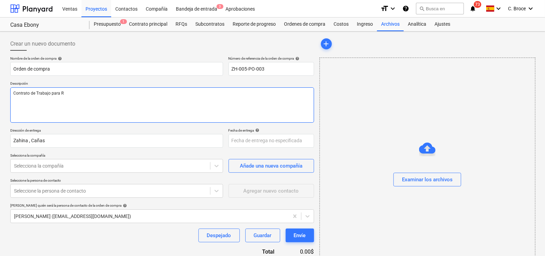
type textarea "x"
type textarea "Contrato de Trabajo para Re"
type textarea "x"
type textarea "Contrato de Trabajo para Rep"
type textarea "x"
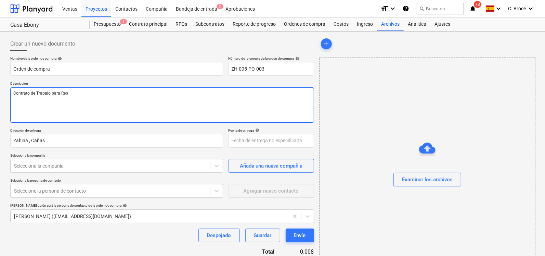
type textarea "Contrato de Trabajo para Repa"
type textarea "x"
type textarea "Contrato de Trabajo para Repar"
type textarea "x"
type textarea "Contrato de Trabajo para Repara"
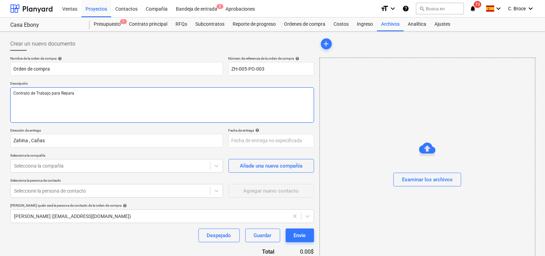
type textarea "x"
type textarea "Contrato de Trabajo para Reparac"
type textarea "x"
type textarea "Contrato de Trabajo para Reparaci"
type textarea "x"
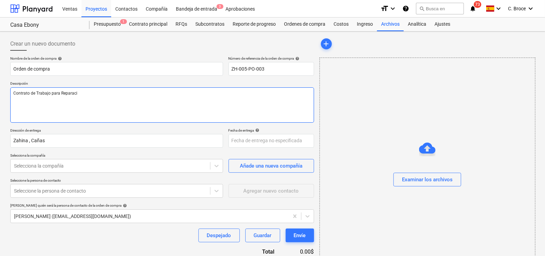
type textarea "Contrato de Trabajo para Reparacio"
type textarea "x"
type textarea "Contrato de Trabajo para Reparacion"
type textarea "x"
type textarea "Contrato de Trabajo para Reparacion"
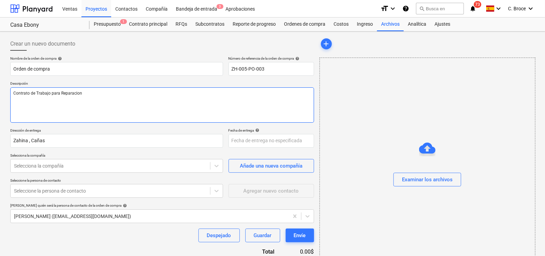
type textarea "x"
type textarea "Contrato de Trabajo para Reparacion de"
type textarea "x"
type textarea "Contrato de Trabajo para Reparacion de"
type textarea "x"
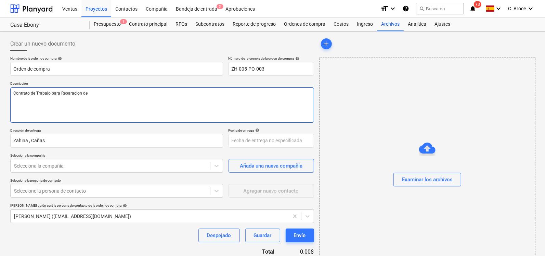
type textarea "Contrato de Trabajo para Reparacion de C"
type textarea "x"
type textarea "Contrato de Trabajo para Reparacion de Ca"
type textarea "x"
type textarea "Contrato de Trabajo para Reparacion de Casa"
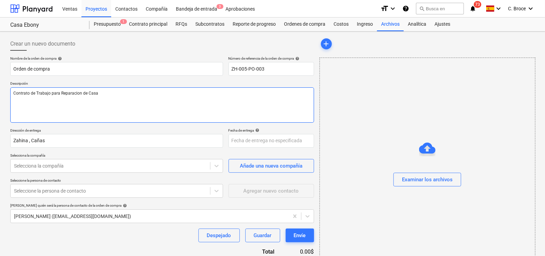
type textarea "x"
type textarea "Contrato de Trabajo para Reparacion de Casa"
type textarea "x"
type textarea "Contrato de Trabajo para Reparacion de Casa E"
type textarea "x"
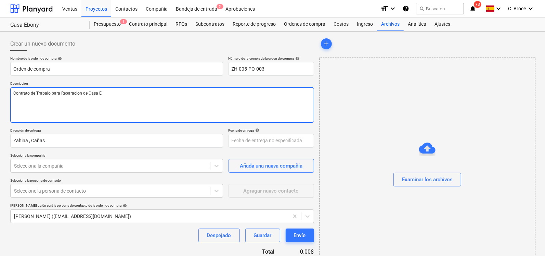
type textarea "Contrato de Trabajo para Reparacion de Casa Eb"
type textarea "x"
type textarea "Contrato de Trabajo para Reparacion de Casa Ebo"
type textarea "x"
type textarea "Contrato de Trabajo para Reparacion de Casa Ebon"
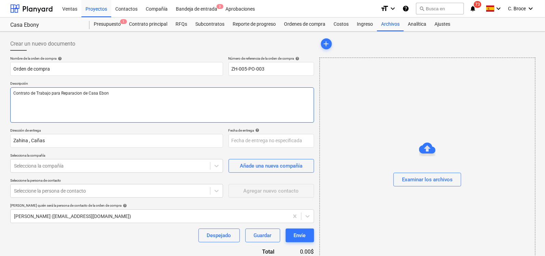
type textarea "x"
type textarea "Contrato de Trabajo para Reparacion de Casa Ebony"
type textarea "x"
type textarea "Contrato de Trabajo para Reparacion de Casa Ebony"
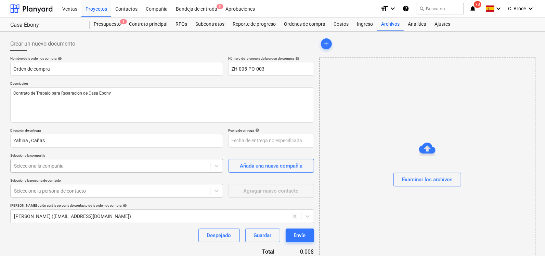
type textarea "x"
click at [50, 171] on body "Ventas Proyectos Contactos Compañía Bandeja de entrada 3 Aprobaciones format_si…" at bounding box center [272, 128] width 545 height 256
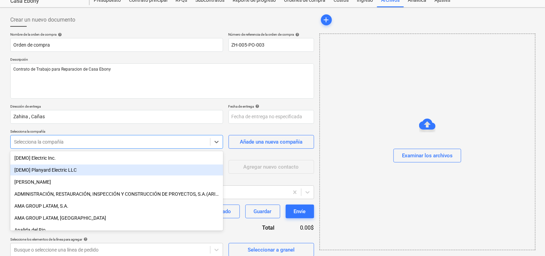
scroll to position [26, 0]
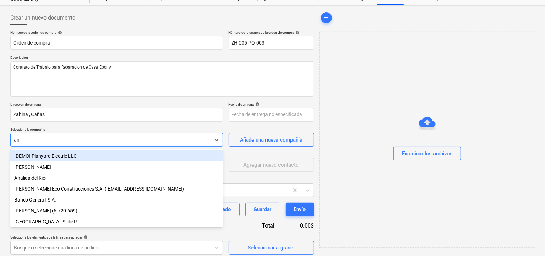
type input "ana"
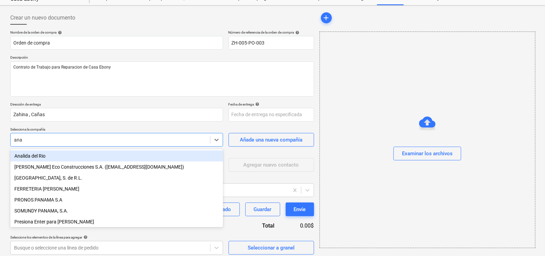
click at [45, 151] on div "Analida del Rio" at bounding box center [116, 155] width 213 height 11
type textarea "x"
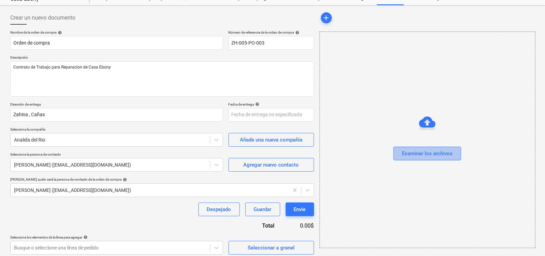
click at [214, 156] on div "Examinar los archivos" at bounding box center [427, 153] width 51 height 9
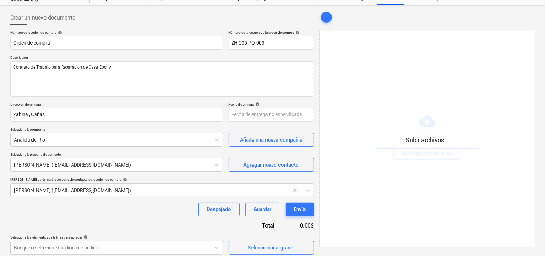
scroll to position [30, 0]
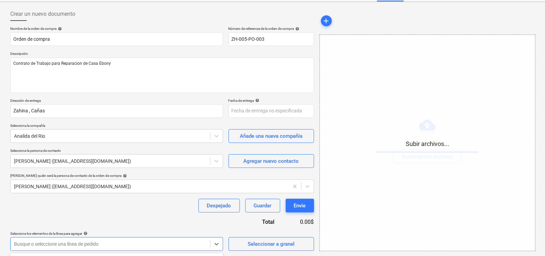
click at [83, 226] on body "Ventas Proyectos Contactos Compañía Bandeja de entrada 3 Aprobaciones format_si…" at bounding box center [272, 98] width 545 height 256
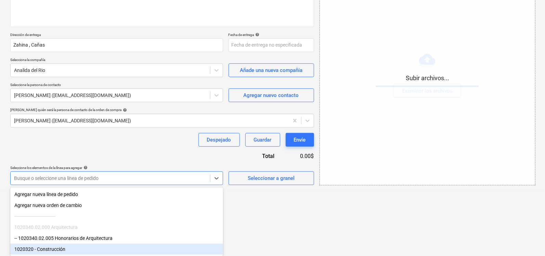
click at [65, 248] on div "1020320 - Construcción" at bounding box center [116, 248] width 213 height 11
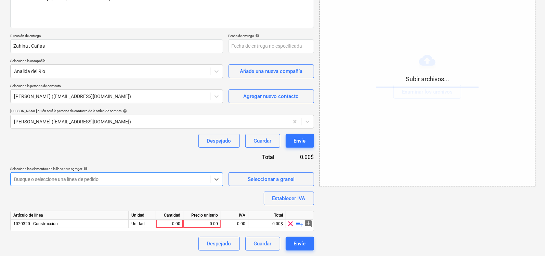
scroll to position [94, 0]
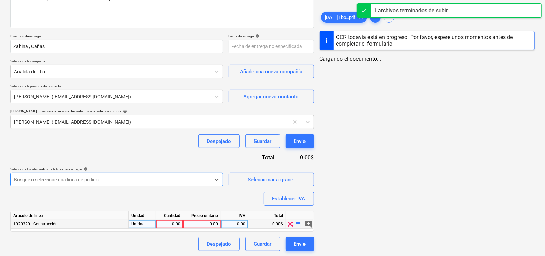
click at [165, 224] on div "0.00" at bounding box center [170, 224] width 22 height 9
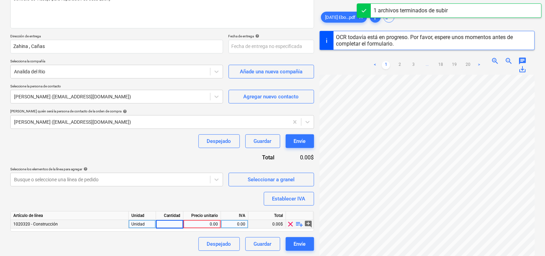
type textarea "x"
type input "1"
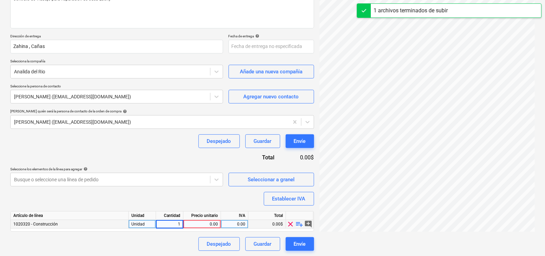
click at [201, 221] on div "0.00" at bounding box center [202, 224] width 32 height 9
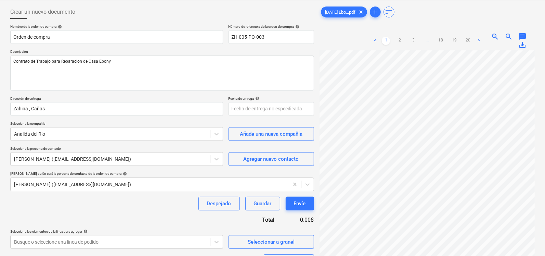
scroll to position [21, 0]
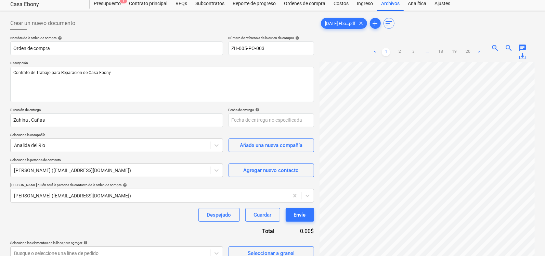
click at [214, 51] on ul "< 1 2 3 ... 18 19 20 >" at bounding box center [427, 52] width 112 height 8
click at [214, 51] on link "2" at bounding box center [399, 52] width 8 height 8
click at [214, 51] on link "3" at bounding box center [413, 52] width 8 height 8
click at [214, 51] on link "4" at bounding box center [420, 52] width 8 height 8
click at [214, 52] on link "1" at bounding box center [372, 52] width 8 height 8
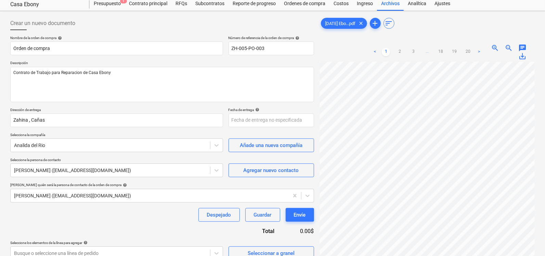
scroll to position [107, 0]
click at [214, 56] on div "< 1 2 3 ... 18 19 20 >" at bounding box center [427, 51] width 112 height 19
click at [214, 54] on link "2" at bounding box center [399, 52] width 8 height 8
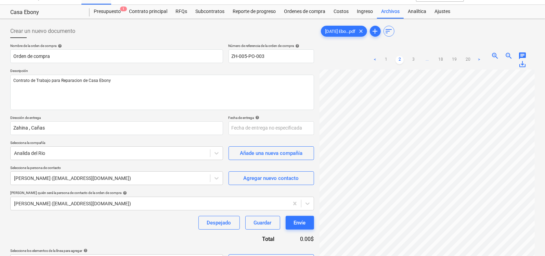
scroll to position [5, 0]
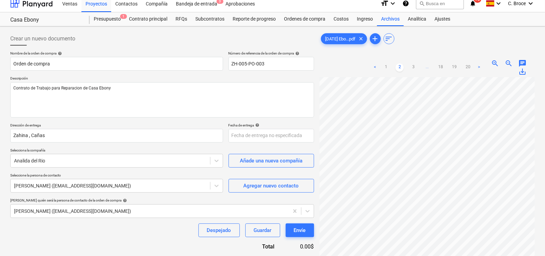
click at [214, 73] on div "< 1 2 3 ... 18 19 20 >" at bounding box center [427, 67] width 112 height 19
click at [214, 68] on link "3" at bounding box center [413, 67] width 8 height 8
type textarea "x"
drag, startPoint x: 535, startPoint y: 168, endPoint x: 535, endPoint y: 151, distance: 17.8
click at [214, 151] on div "[DATE] Ebo...pdf clear add sort < 1 2 3 4 ... 18 19 20 > zoom_in zoom_out chat …" at bounding box center [427, 185] width 221 height 313
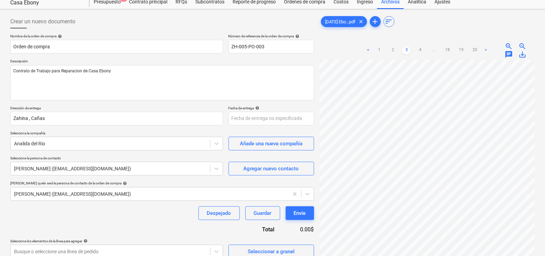
scroll to position [36, 0]
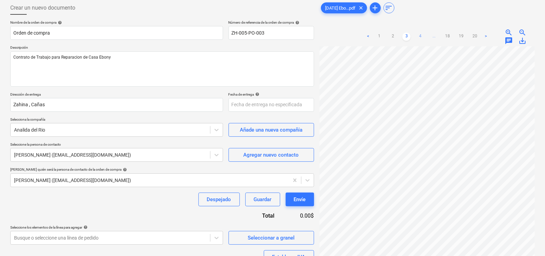
click at [214, 36] on link "4" at bounding box center [420, 36] width 8 height 8
